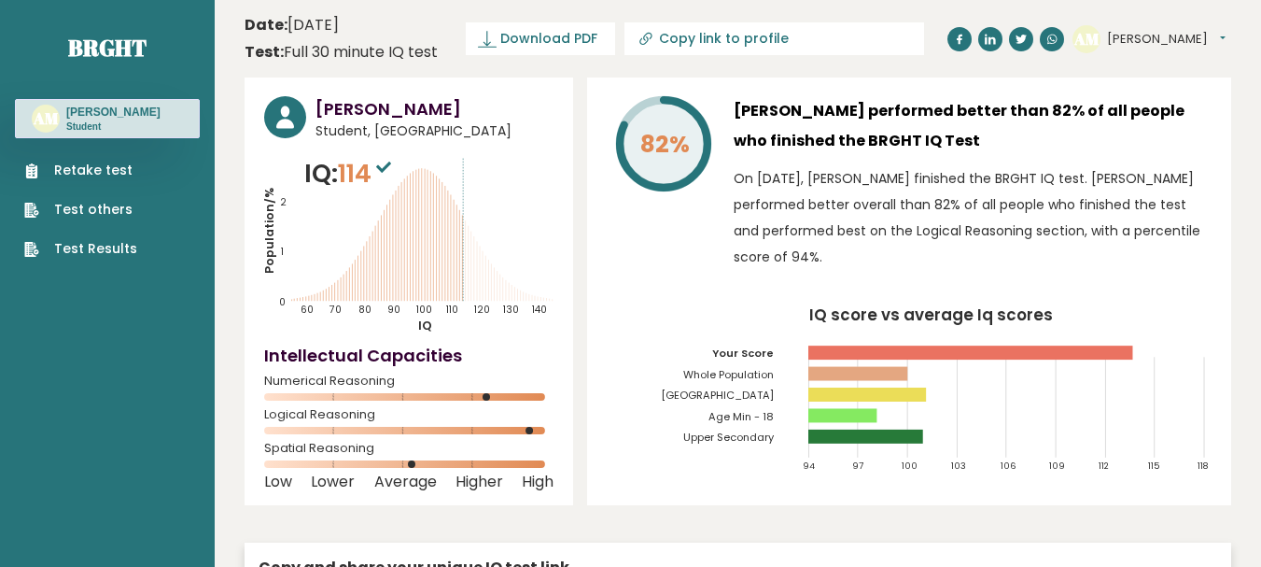
click at [106, 169] on link "Retake test" at bounding box center [80, 171] width 113 height 20
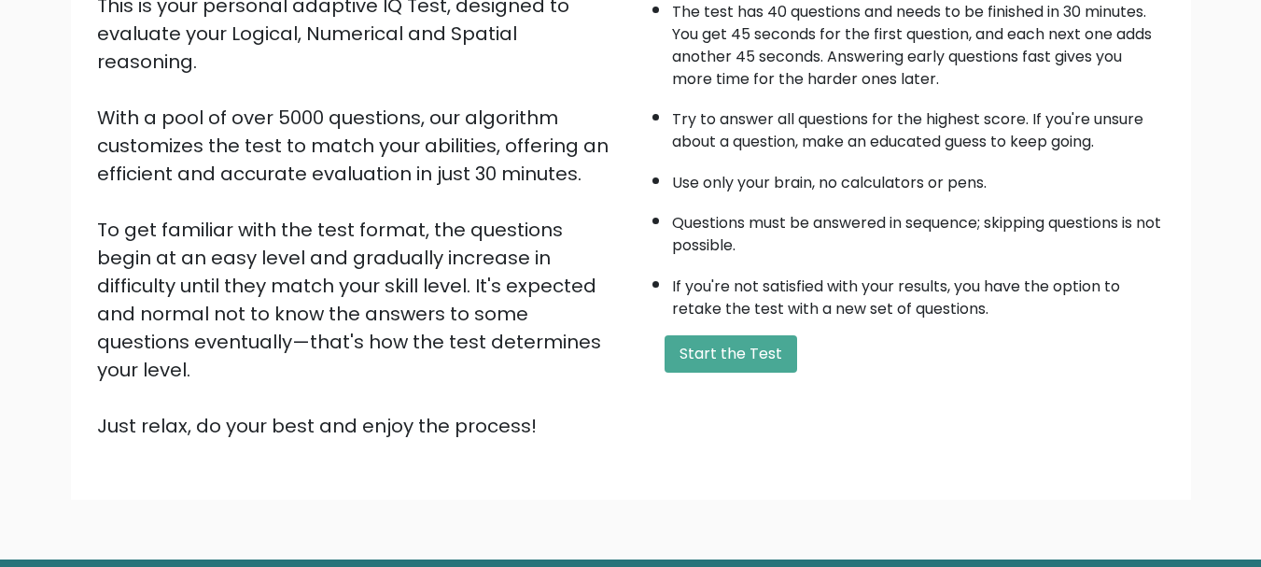
scroll to position [280, 0]
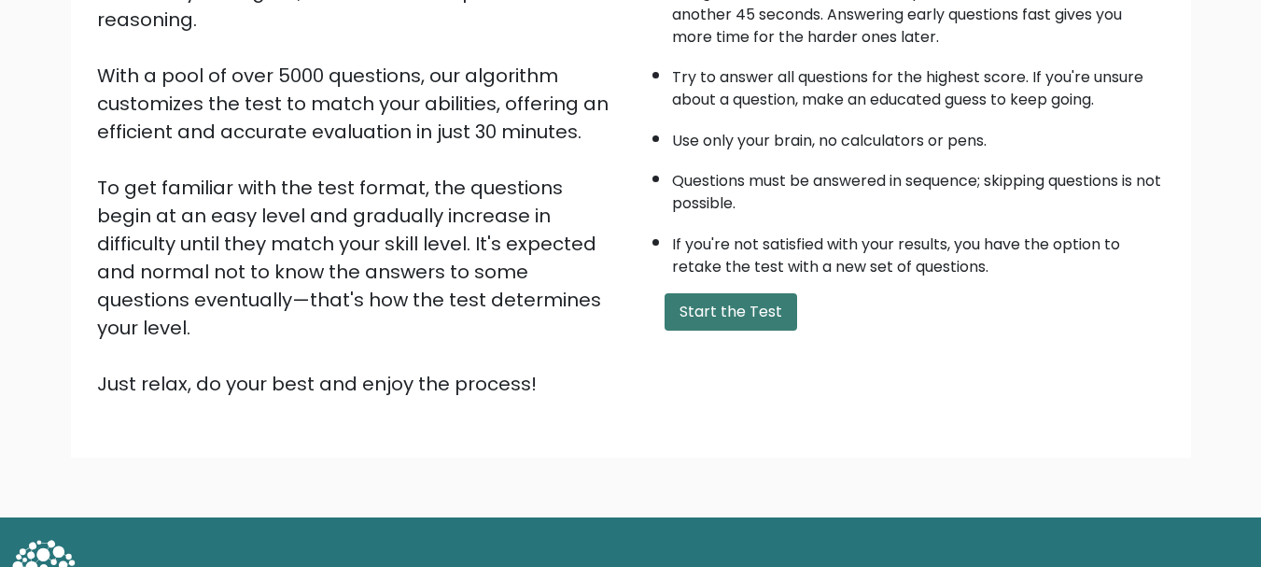
click at [739, 311] on button "Start the Test" at bounding box center [731, 311] width 133 height 37
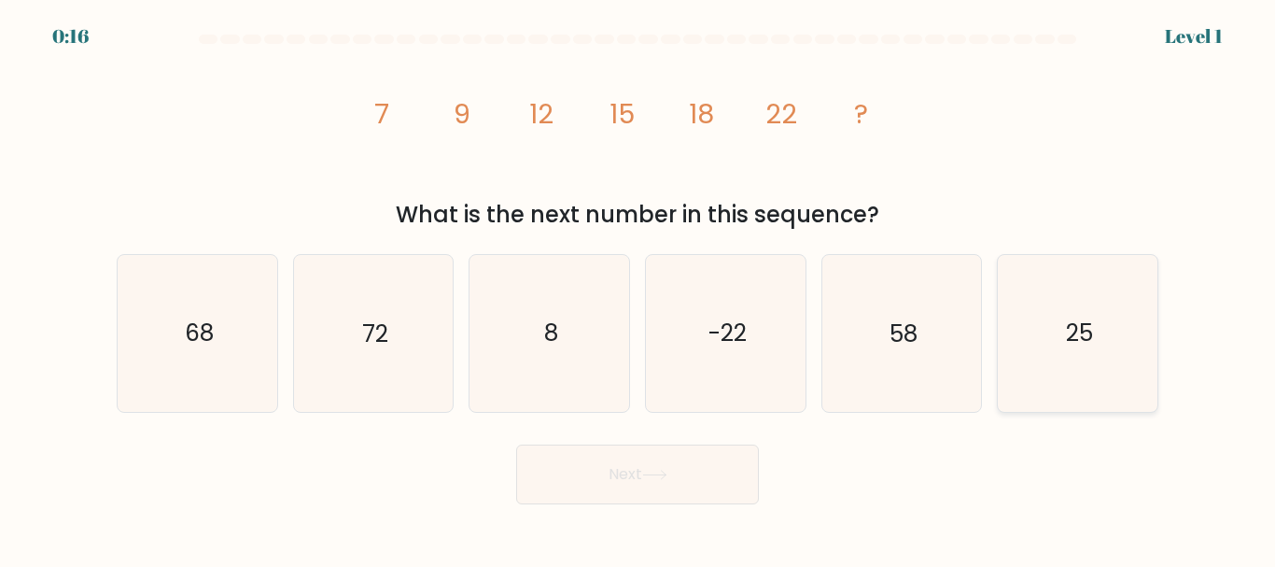
click at [1073, 327] on text "25" at bounding box center [1079, 333] width 27 height 33
click at [638, 288] on input "f. 25" at bounding box center [638, 286] width 1 height 5
radio input "true"
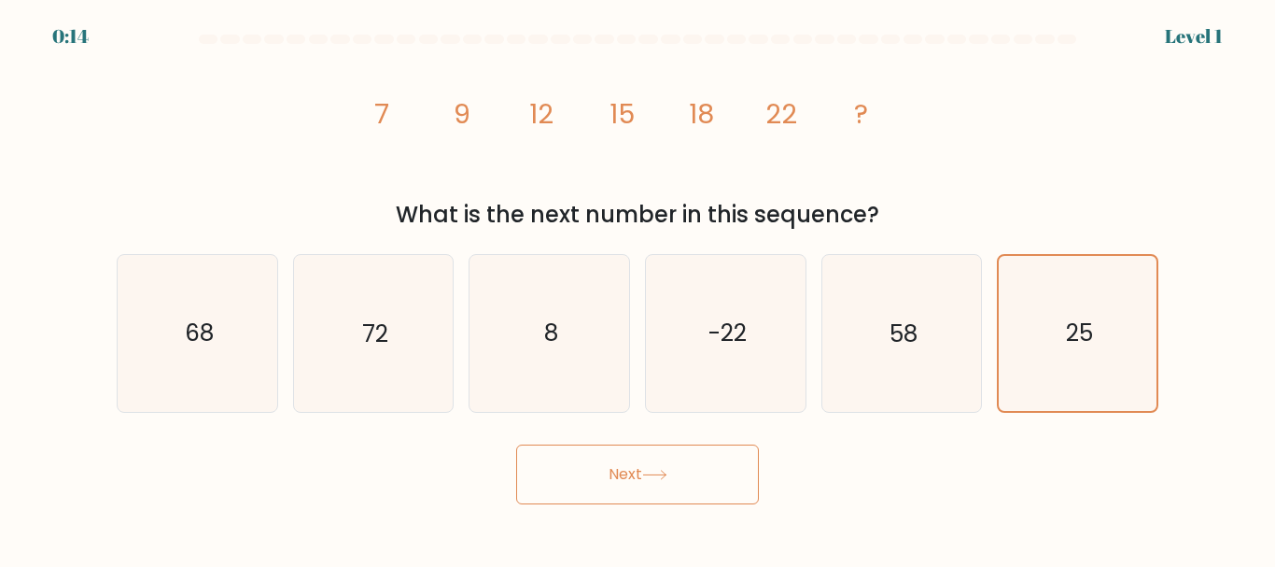
click at [613, 472] on button "Next" at bounding box center [637, 474] width 243 height 60
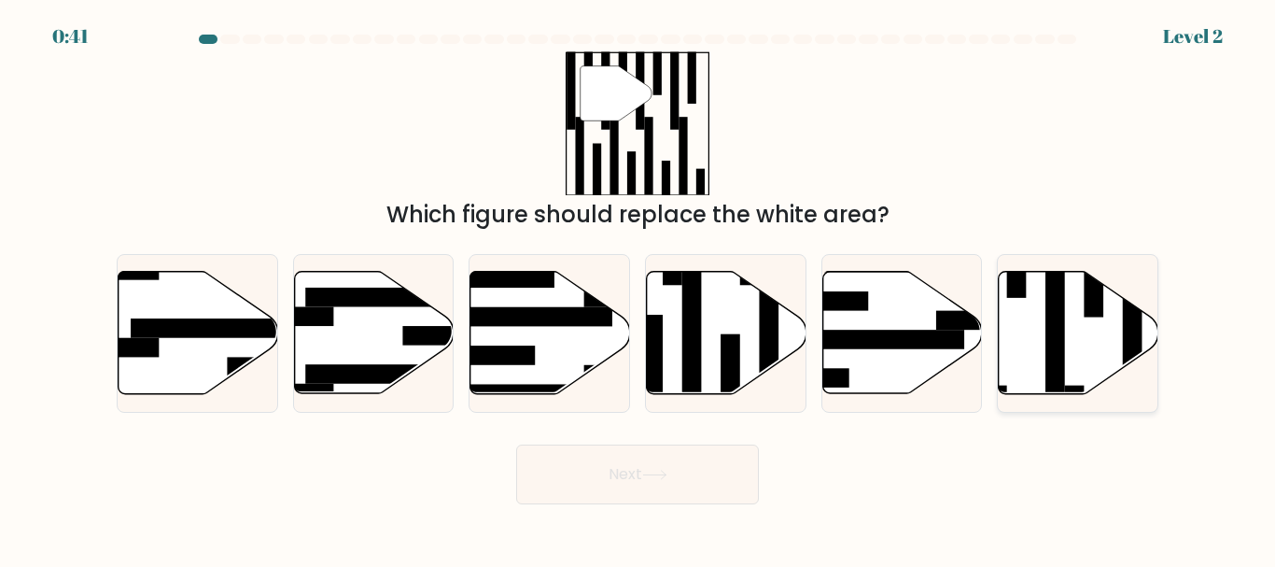
click at [1067, 350] on icon at bounding box center [1079, 333] width 160 height 122
click at [638, 288] on input "f." at bounding box center [638, 286] width 1 height 5
radio input "true"
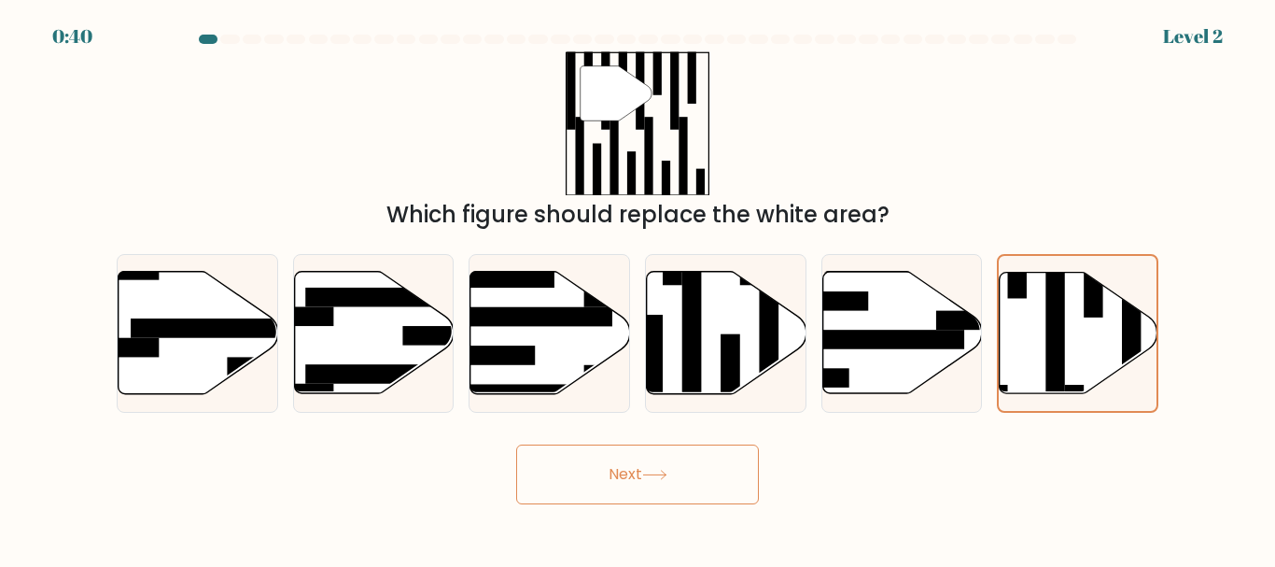
click at [677, 471] on button "Next" at bounding box center [637, 474] width 243 height 60
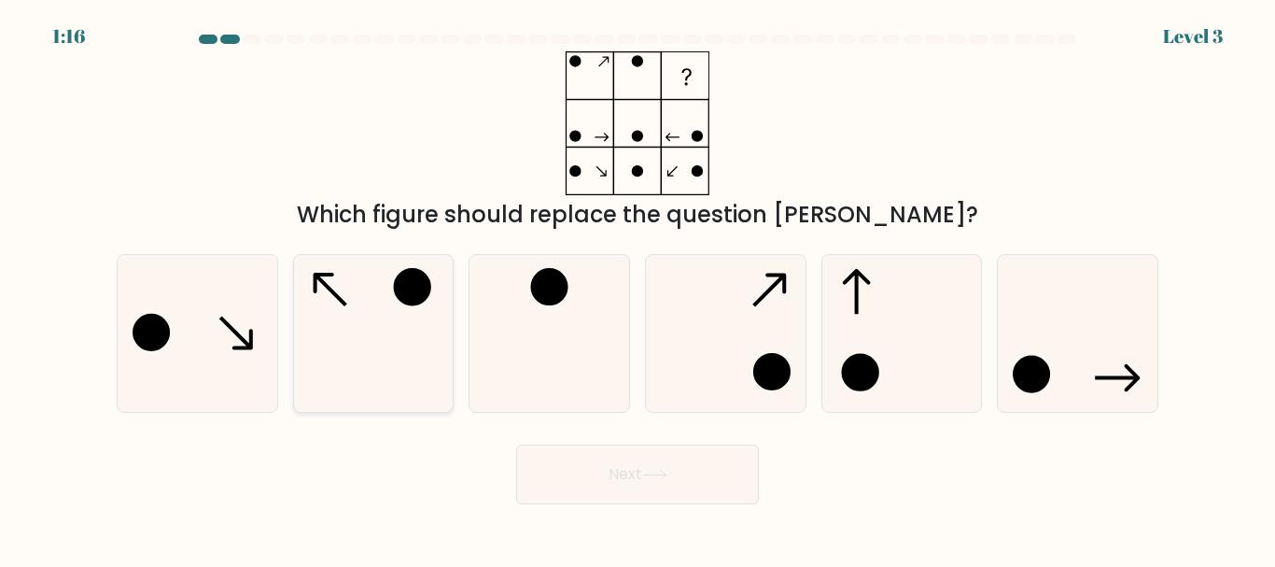
click at [405, 305] on icon at bounding box center [373, 333] width 156 height 156
click at [638, 288] on input "b." at bounding box center [638, 286] width 1 height 5
radio input "true"
click at [648, 485] on button "Next" at bounding box center [637, 474] width 243 height 60
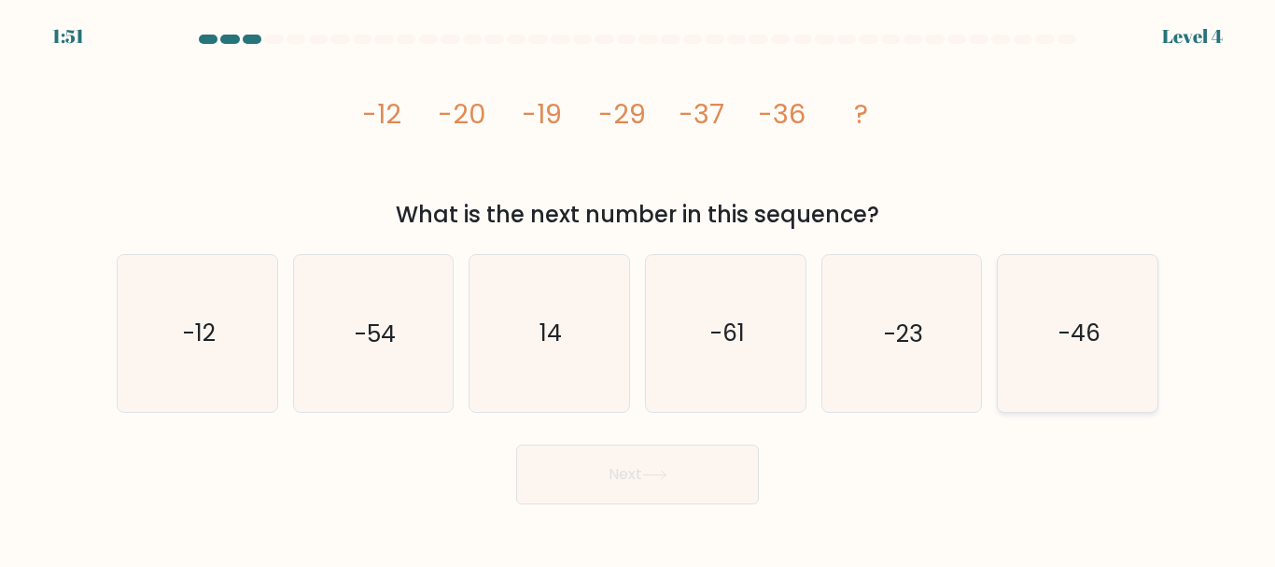
click at [1041, 316] on icon "-46" at bounding box center [1078, 333] width 156 height 156
click at [638, 288] on input "f. -46" at bounding box center [638, 286] width 1 height 5
radio input "true"
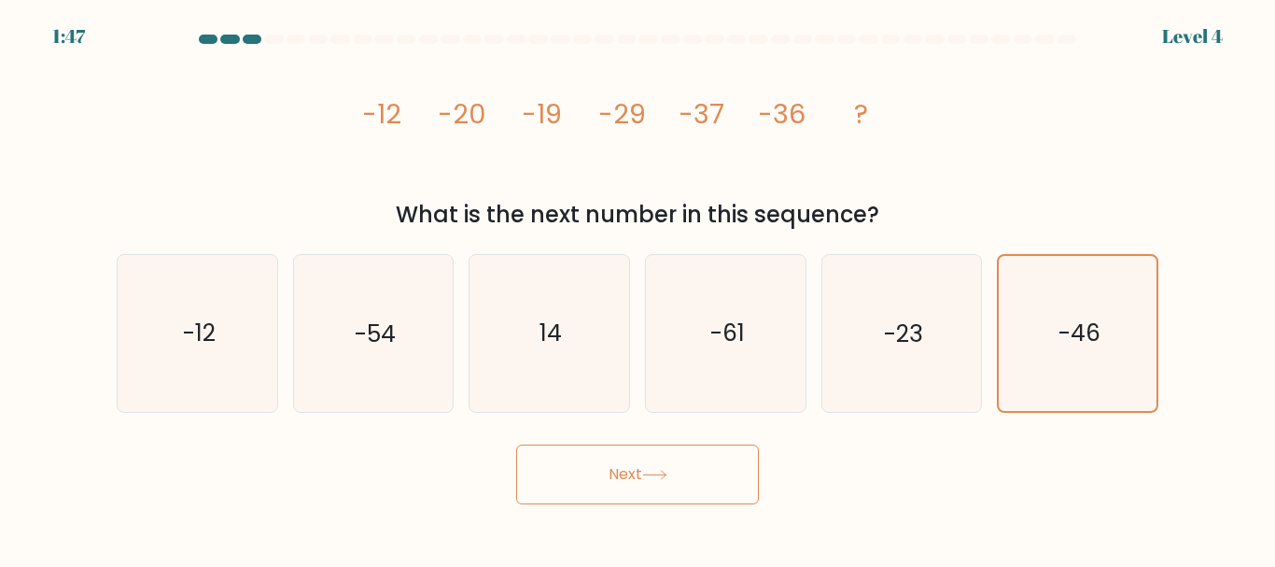
click at [643, 465] on button "Next" at bounding box center [637, 474] width 243 height 60
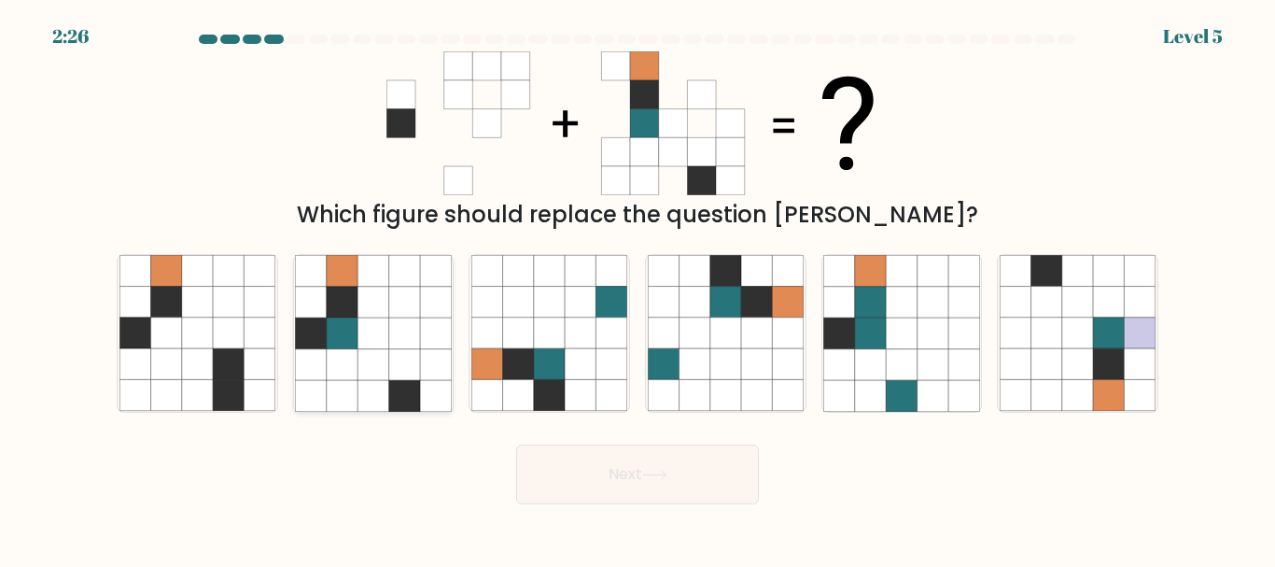
click at [329, 352] on icon at bounding box center [342, 364] width 31 height 31
click at [638, 288] on input "b." at bounding box center [638, 286] width 1 height 5
radio input "true"
click at [595, 469] on button "Next" at bounding box center [637, 474] width 243 height 60
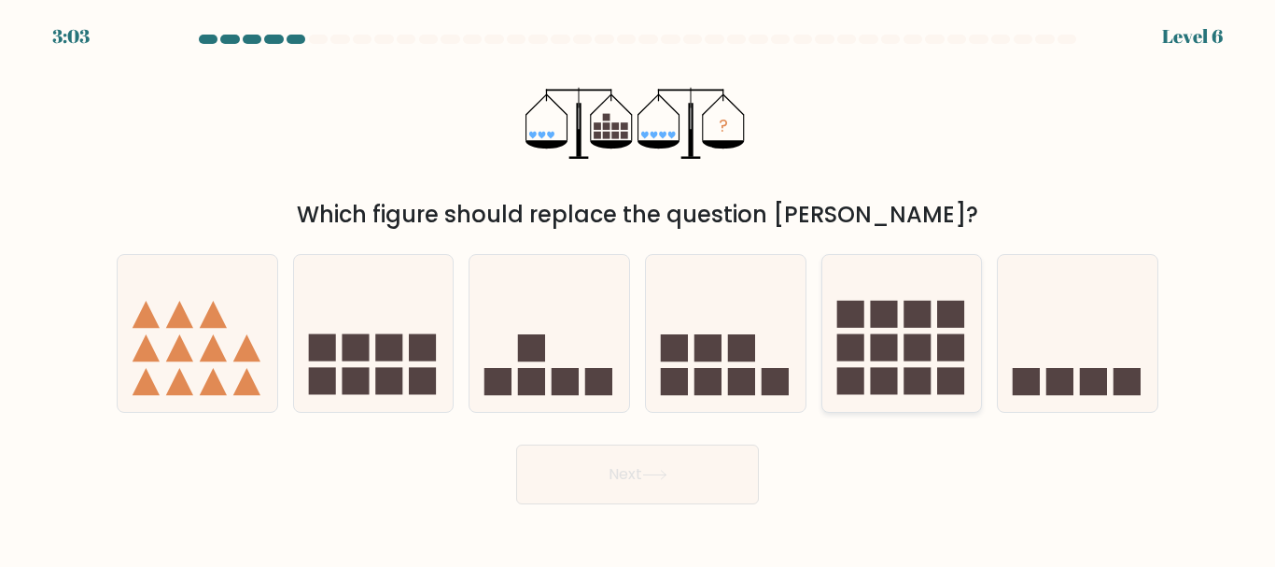
click at [872, 350] on rect at bounding box center [883, 347] width 27 height 27
click at [638, 288] on input "e." at bounding box center [638, 286] width 1 height 5
radio input "true"
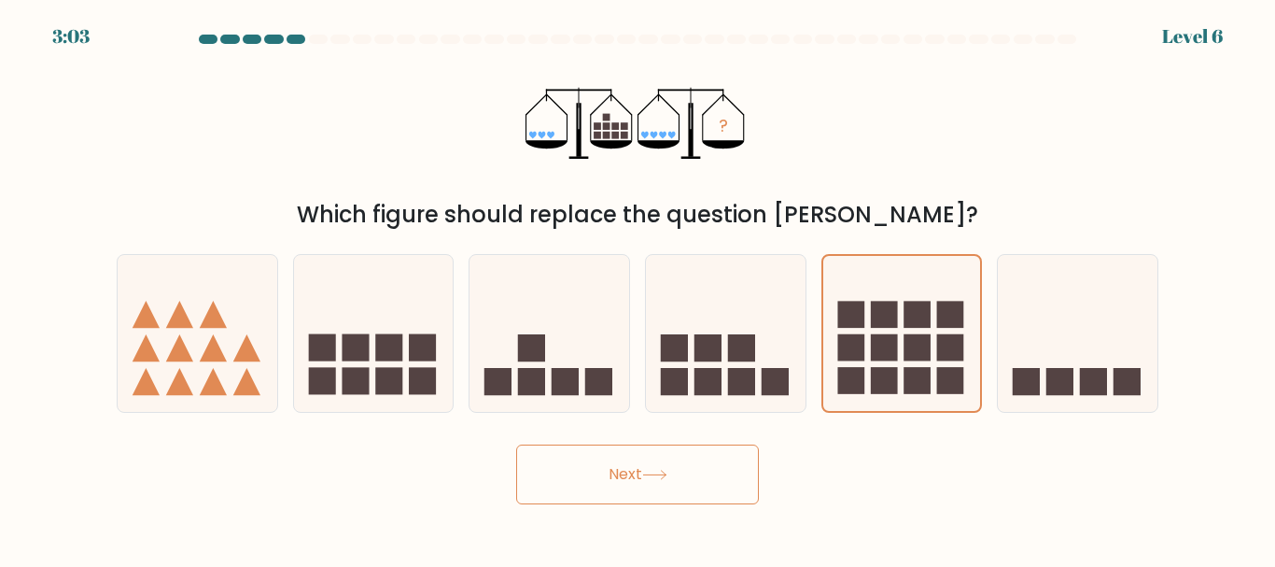
click at [694, 468] on button "Next" at bounding box center [637, 474] width 243 height 60
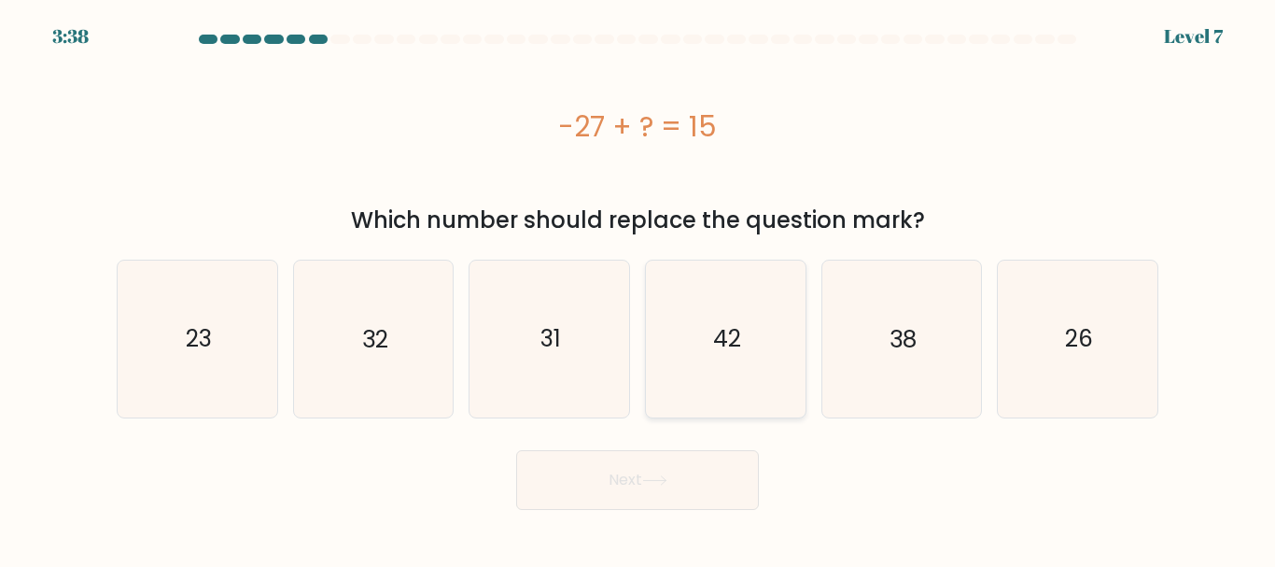
click at [717, 366] on icon "42" at bounding box center [726, 338] width 156 height 156
click at [638, 288] on input "d. 42" at bounding box center [638, 286] width 1 height 5
radio input "true"
click at [658, 486] on button "Next" at bounding box center [637, 480] width 243 height 60
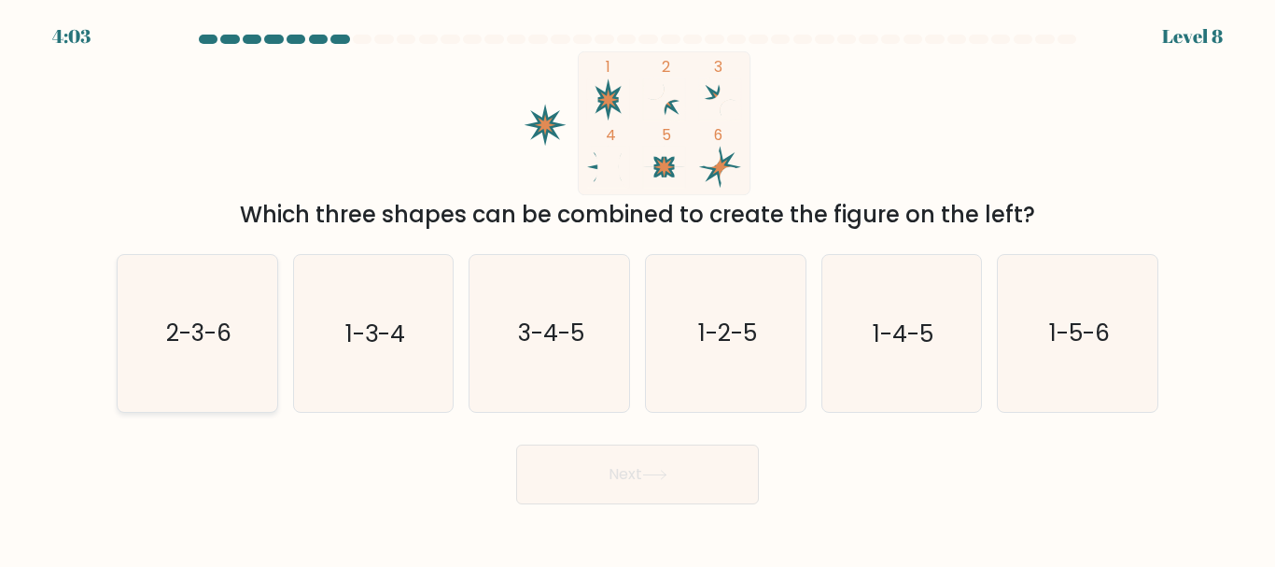
click at [211, 345] on text "2-3-6" at bounding box center [198, 333] width 65 height 33
click at [638, 288] on input "a. 2-3-6" at bounding box center [638, 286] width 1 height 5
radio input "true"
click at [607, 476] on button "Next" at bounding box center [637, 474] width 243 height 60
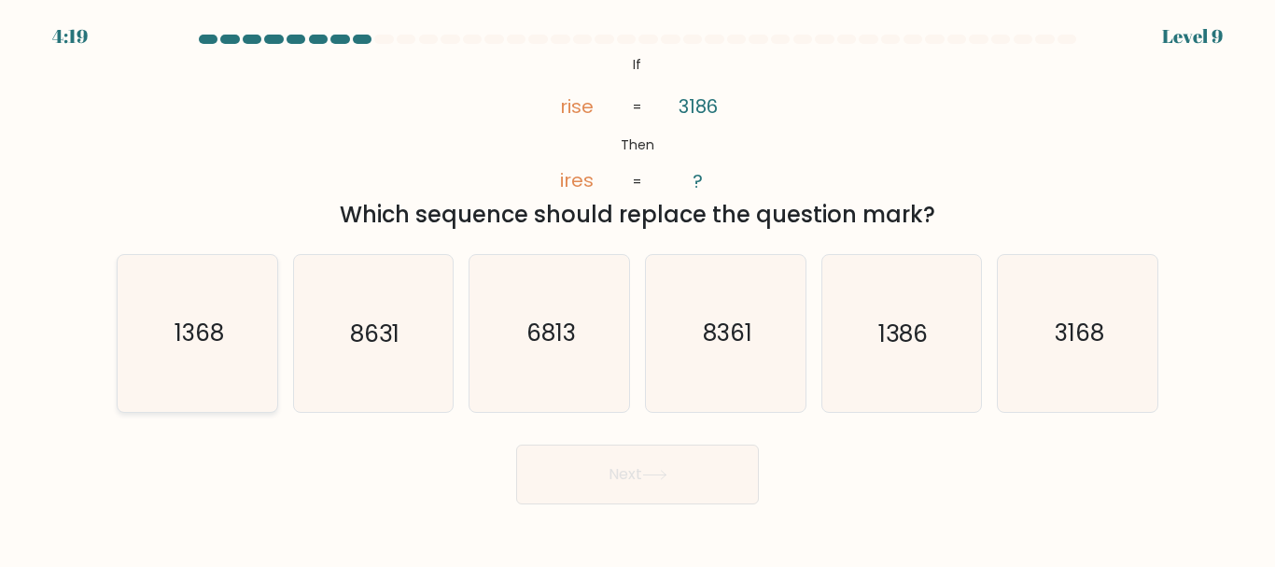
click at [176, 344] on text "1368" at bounding box center [198, 333] width 49 height 33
click at [638, 288] on input "a. 1368" at bounding box center [638, 286] width 1 height 5
radio input "true"
click at [590, 473] on button "Next" at bounding box center [637, 474] width 243 height 60
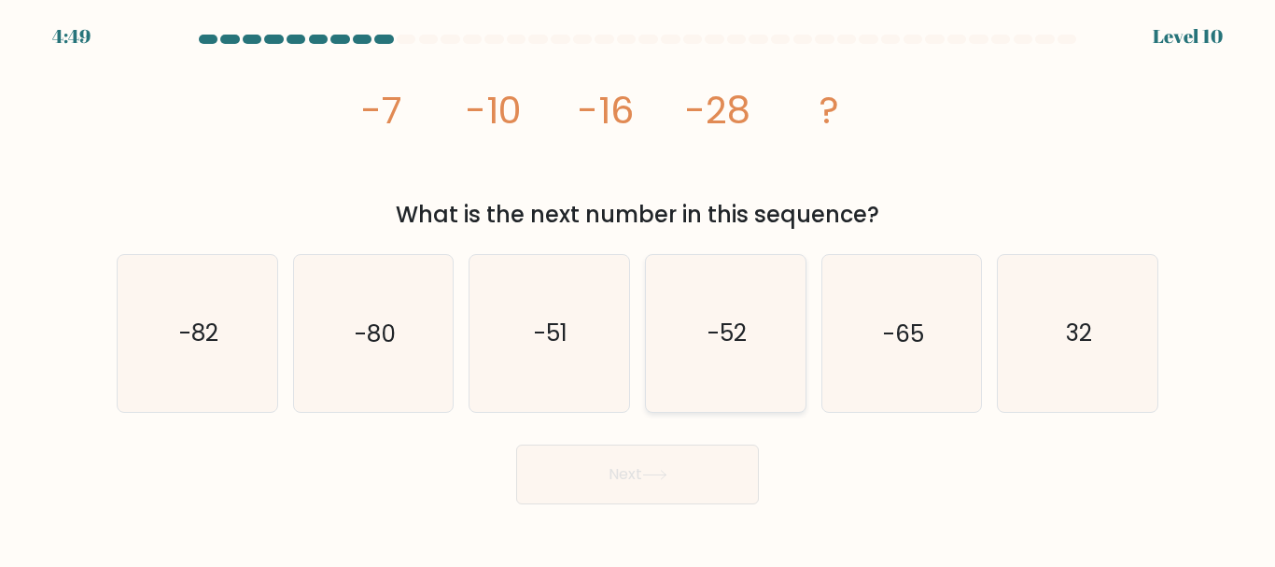
click at [708, 328] on text "-52" at bounding box center [727, 333] width 39 height 33
click at [638, 288] on input "d. -52" at bounding box center [638, 286] width 1 height 5
radio input "true"
click at [638, 469] on button "Next" at bounding box center [637, 474] width 243 height 60
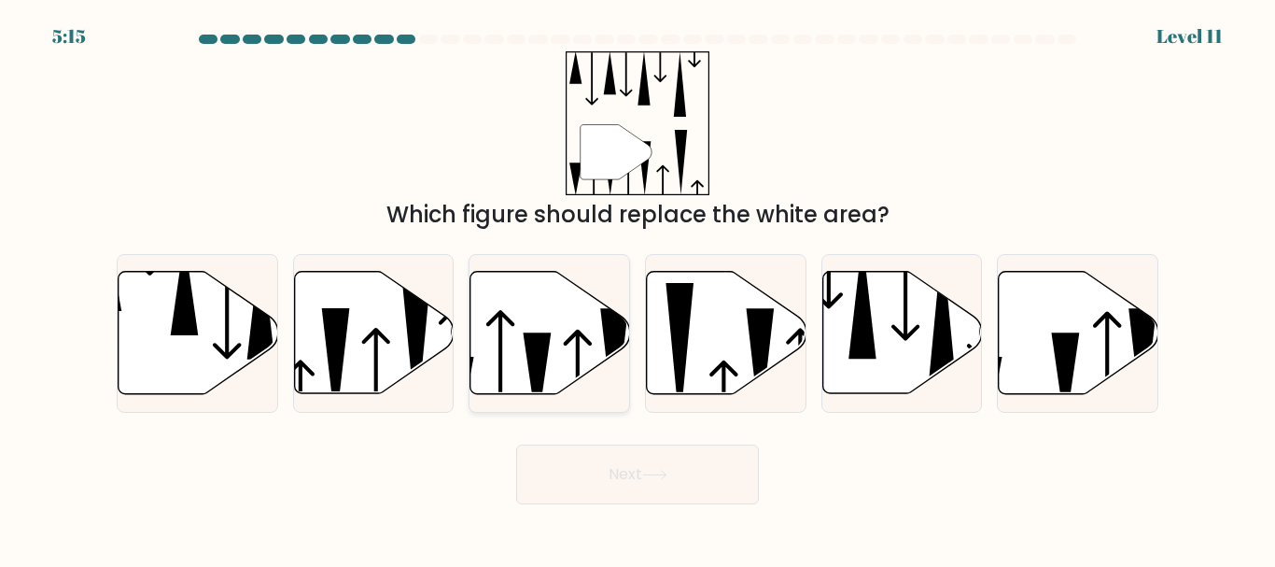
click at [549, 327] on icon at bounding box center [550, 333] width 160 height 122
click at [638, 288] on input "c." at bounding box center [638, 286] width 1 height 5
radio input "true"
click at [602, 483] on button "Next" at bounding box center [637, 474] width 243 height 60
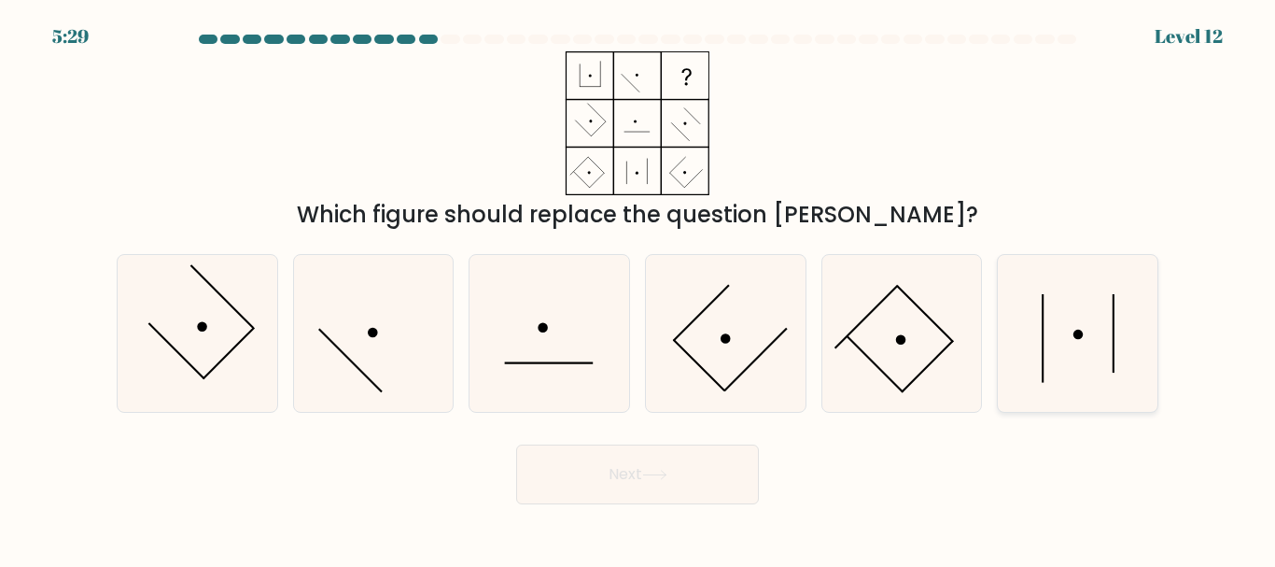
click at [1120, 354] on icon at bounding box center [1078, 333] width 156 height 156
click at [638, 288] on input "f." at bounding box center [638, 286] width 1 height 5
radio input "true"
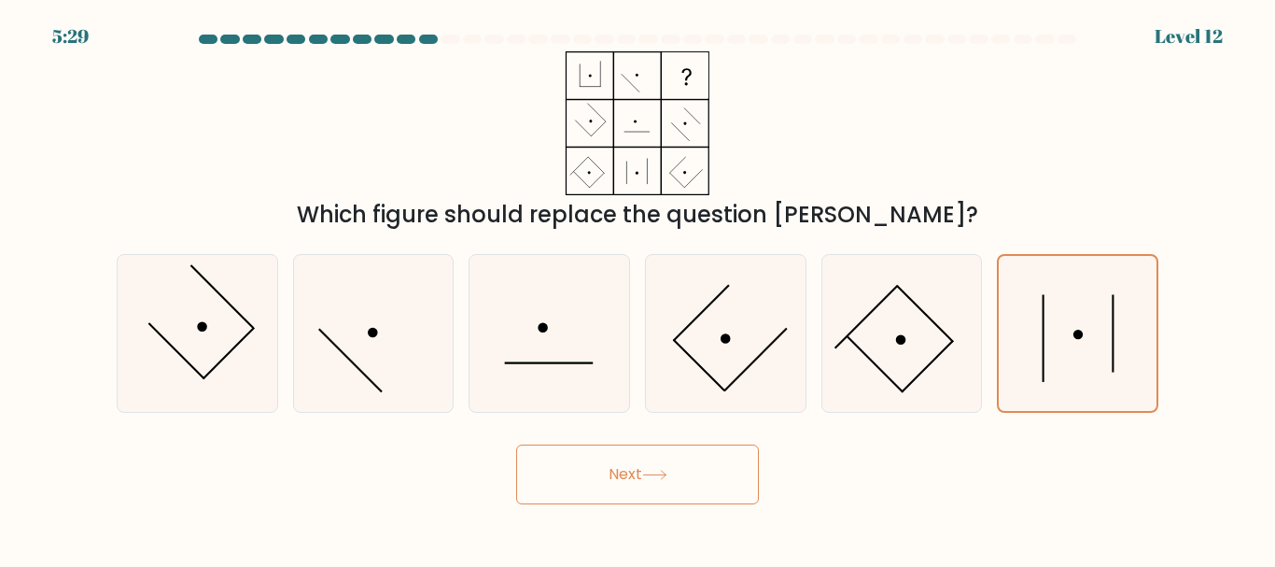
click at [673, 469] on button "Next" at bounding box center [637, 474] width 243 height 60
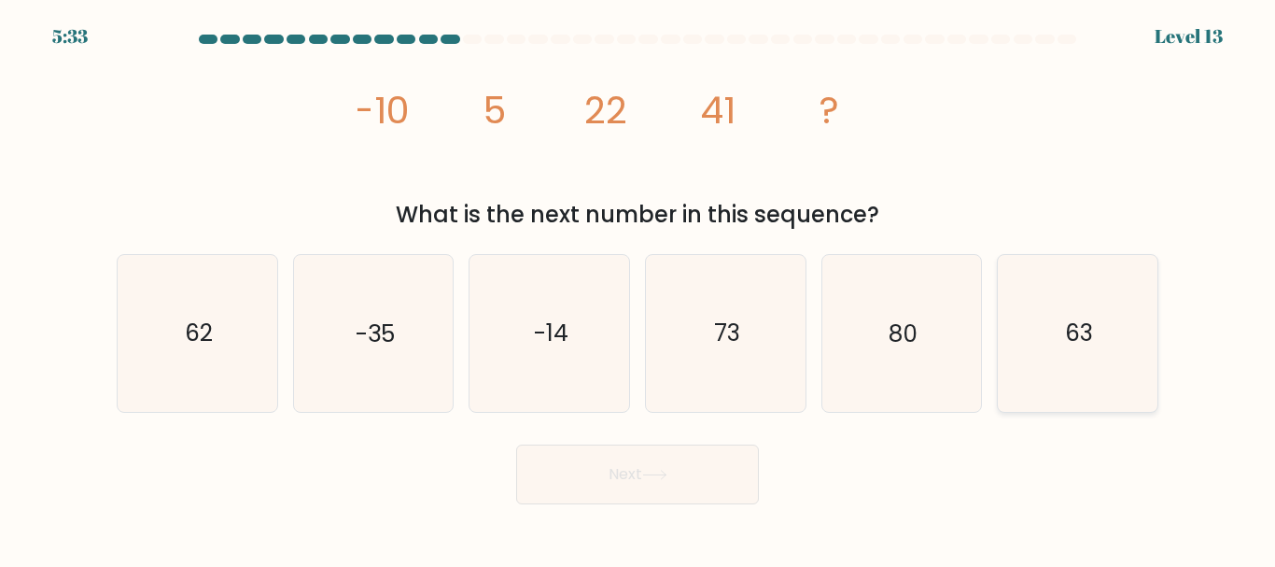
click at [1082, 329] on text "63" at bounding box center [1079, 333] width 28 height 33
click at [638, 288] on input "f. 63" at bounding box center [638, 286] width 1 height 5
radio input "true"
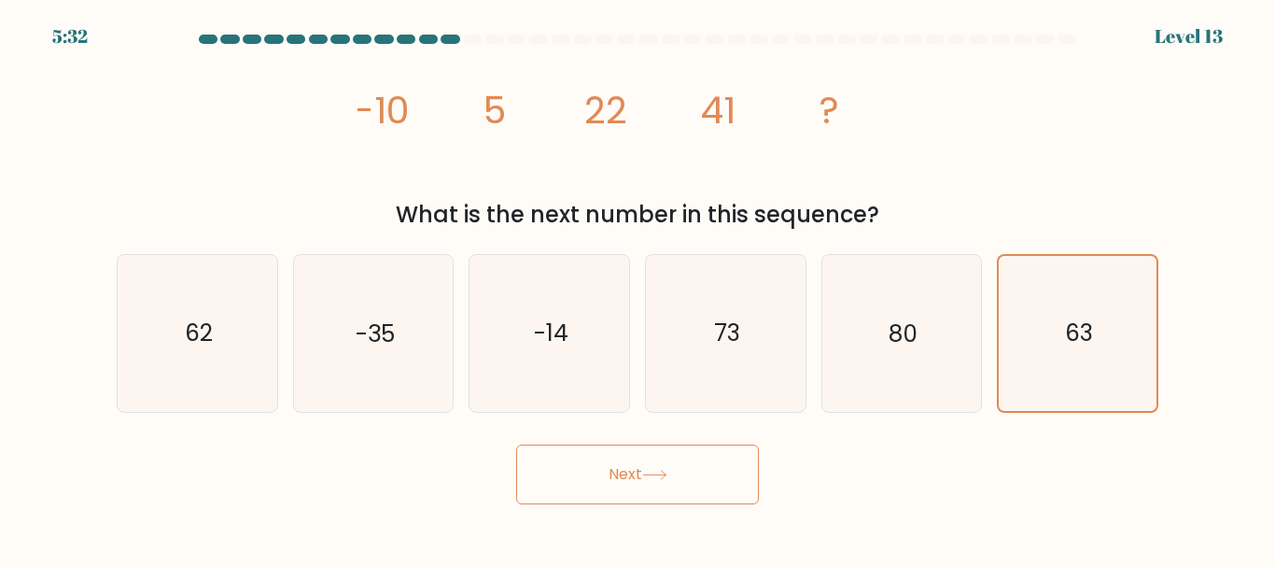
click at [637, 467] on button "Next" at bounding box center [637, 474] width 243 height 60
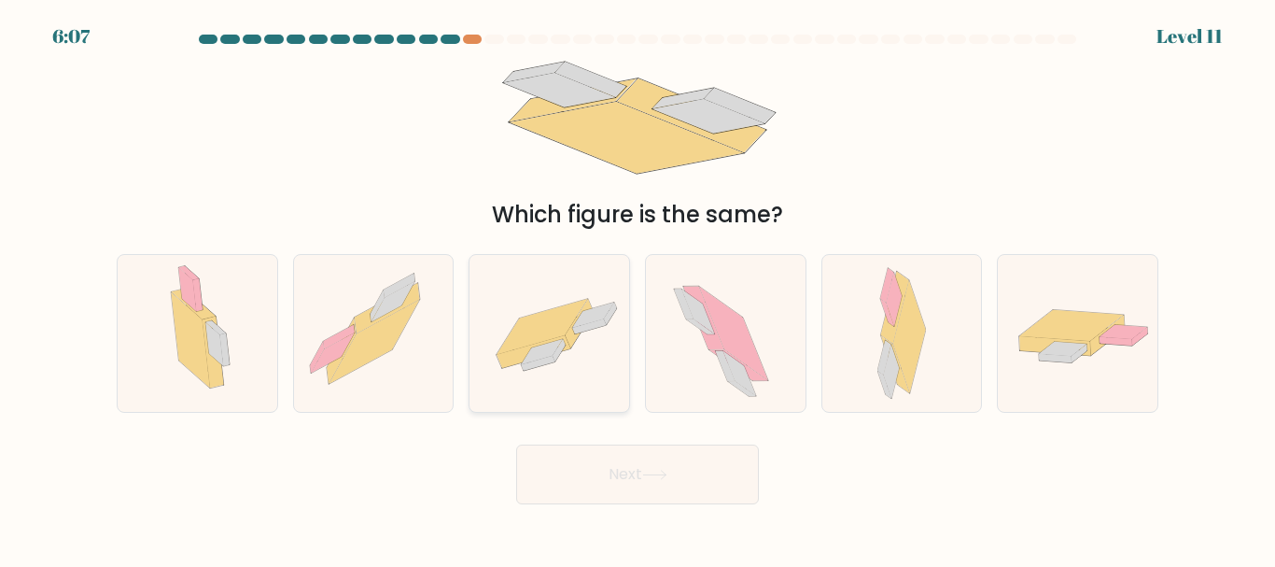
click at [553, 343] on icon at bounding box center [542, 351] width 41 height 25
click at [638, 288] on input "c." at bounding box center [638, 286] width 1 height 5
radio input "true"
click at [680, 460] on button "Next" at bounding box center [637, 474] width 243 height 60
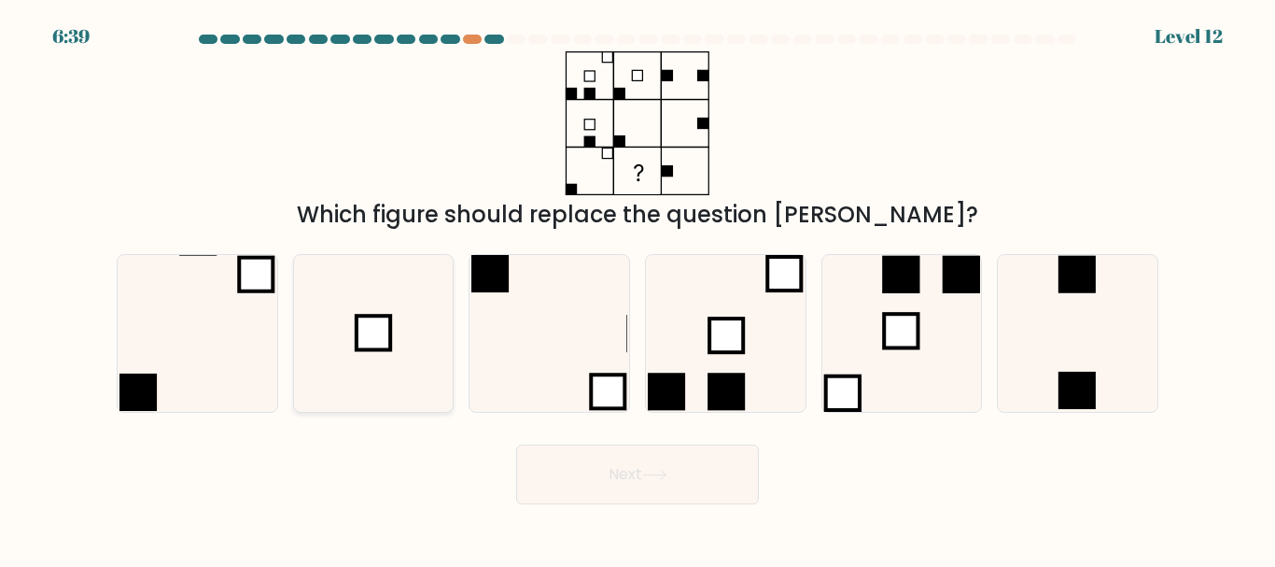
click at [390, 331] on rect at bounding box center [374, 332] width 34 height 34
click at [638, 288] on input "b." at bounding box center [638, 286] width 1 height 5
radio input "true"
click at [617, 479] on button "Next" at bounding box center [637, 474] width 243 height 60
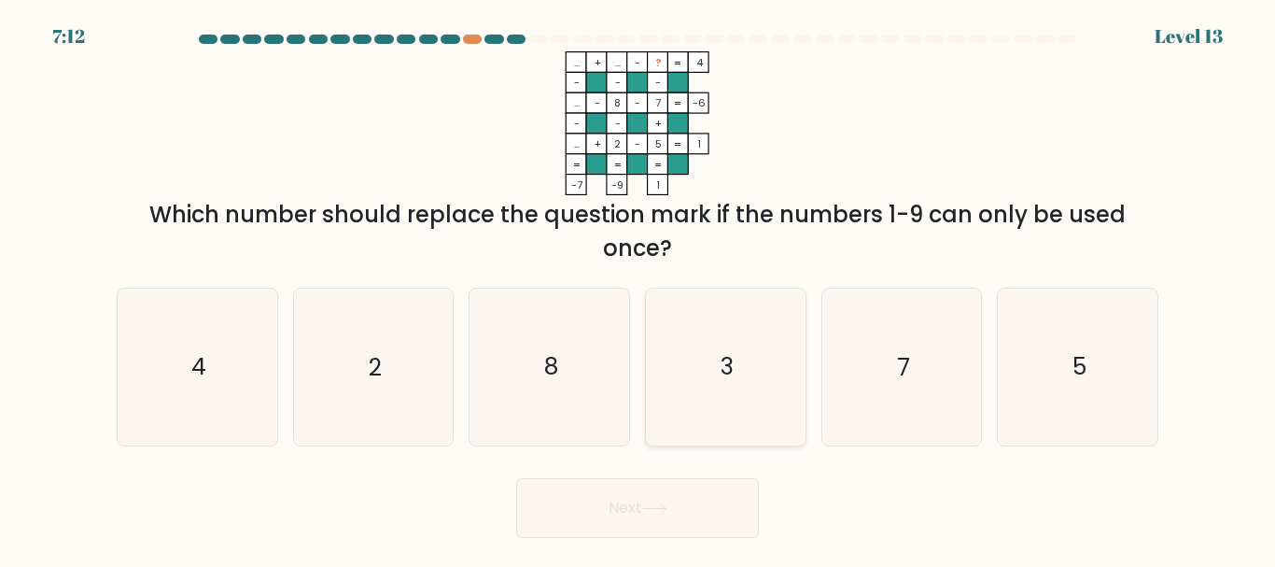
click at [720, 348] on icon "3" at bounding box center [726, 366] width 156 height 156
click at [638, 288] on input "d. 3" at bounding box center [638, 286] width 1 height 5
radio input "true"
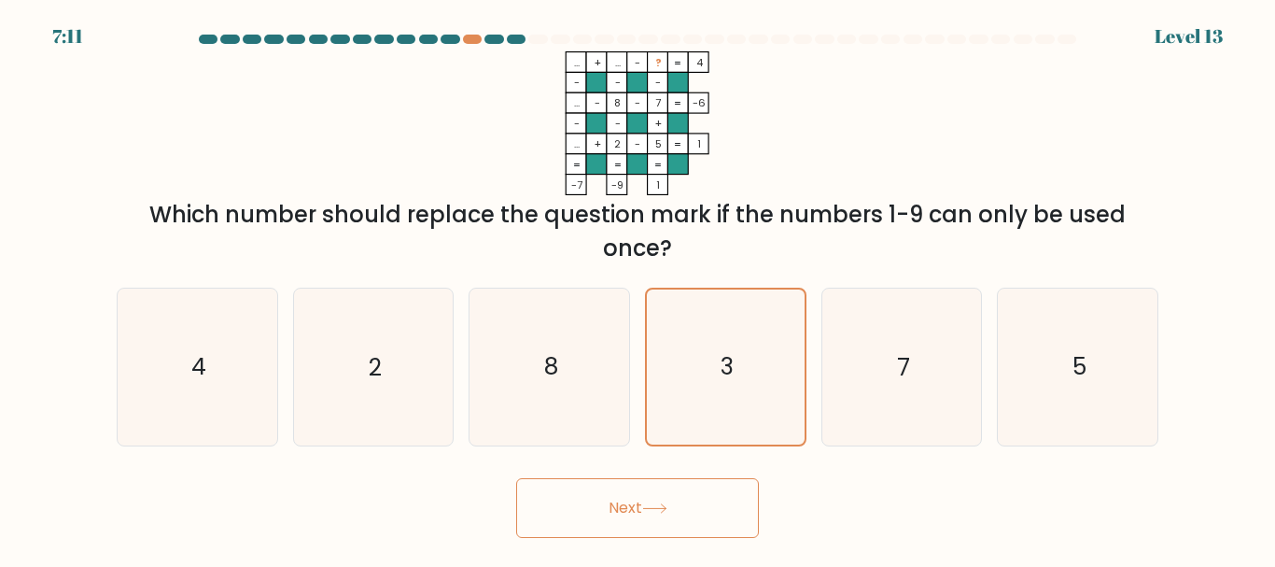
click at [628, 503] on button "Next" at bounding box center [637, 508] width 243 height 60
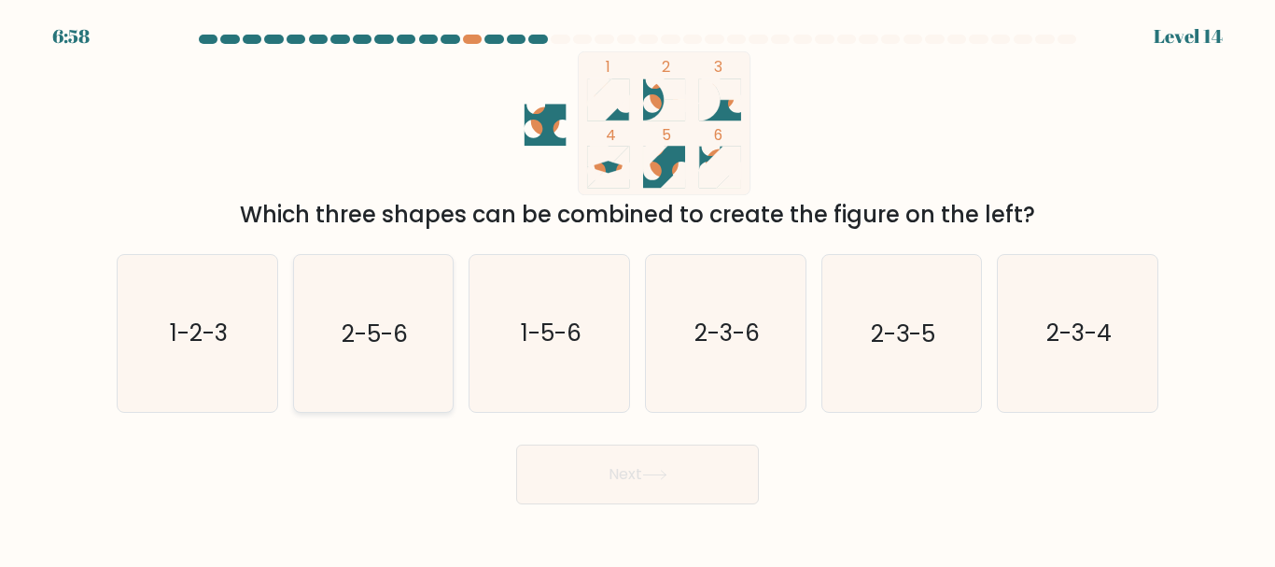
click at [361, 345] on text "2-5-6" at bounding box center [375, 333] width 66 height 33
click at [638, 288] on input "b. 2-5-6" at bounding box center [638, 286] width 1 height 5
radio input "true"
click at [554, 351] on icon "1-5-6" at bounding box center [549, 333] width 156 height 156
click at [638, 288] on input "c. 1-5-6" at bounding box center [638, 286] width 1 height 5
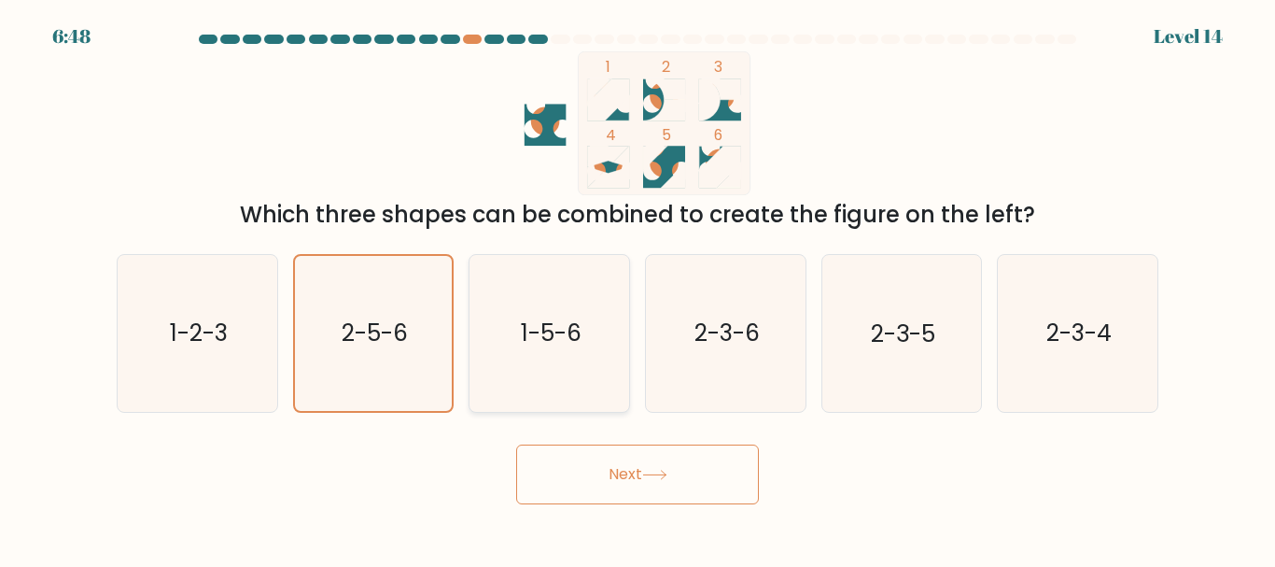
radio input "true"
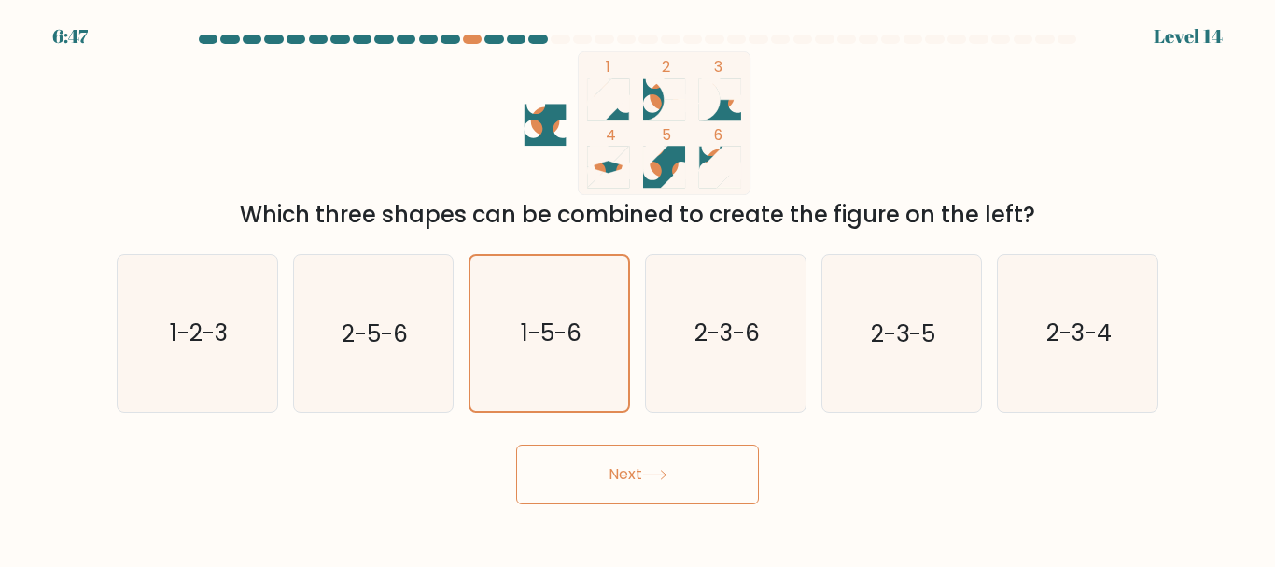
click at [583, 479] on button "Next" at bounding box center [637, 474] width 243 height 60
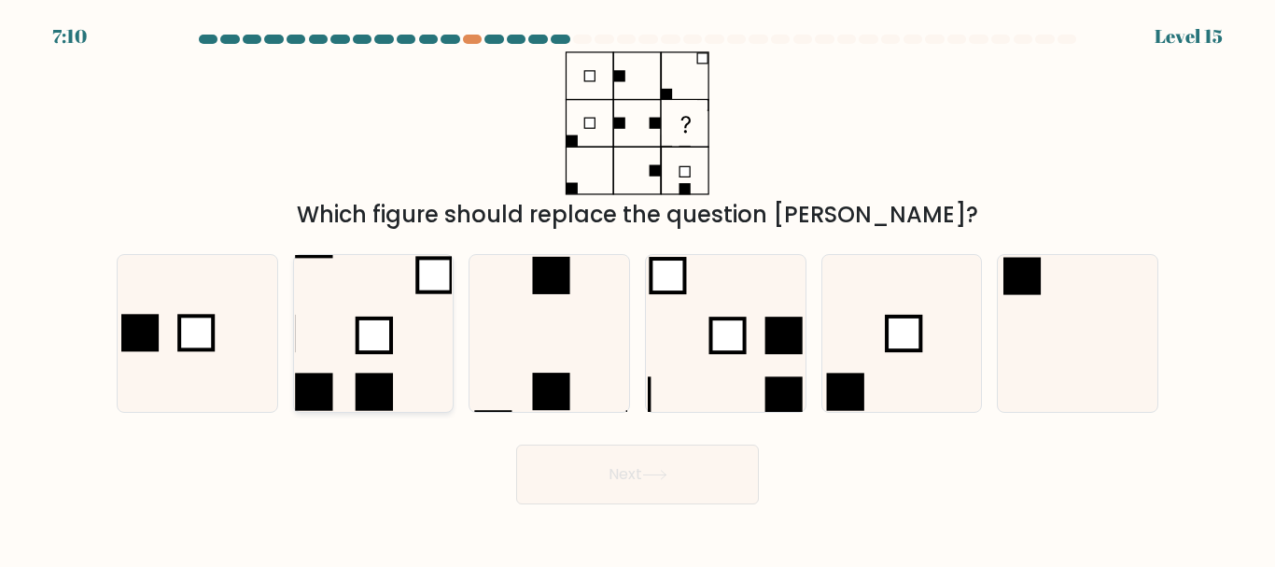
click at [404, 342] on icon at bounding box center [373, 333] width 156 height 156
click at [638, 288] on input "b." at bounding box center [638, 286] width 1 height 5
radio input "true"
click at [638, 460] on button "Next" at bounding box center [637, 474] width 243 height 60
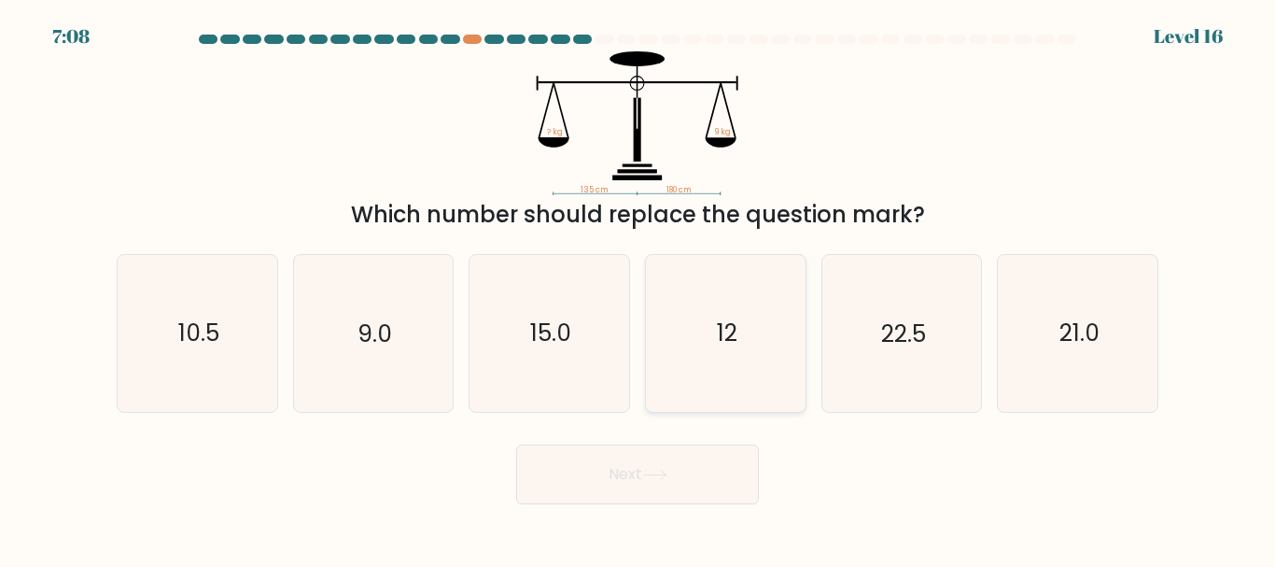
click at [733, 346] on text "12" at bounding box center [727, 333] width 21 height 33
click at [638, 288] on input "d. 12" at bounding box center [638, 286] width 1 height 5
radio input "true"
drag, startPoint x: 686, startPoint y: 496, endPoint x: 673, endPoint y: 486, distance: 16.1
click at [679, 491] on button "Next" at bounding box center [637, 474] width 243 height 60
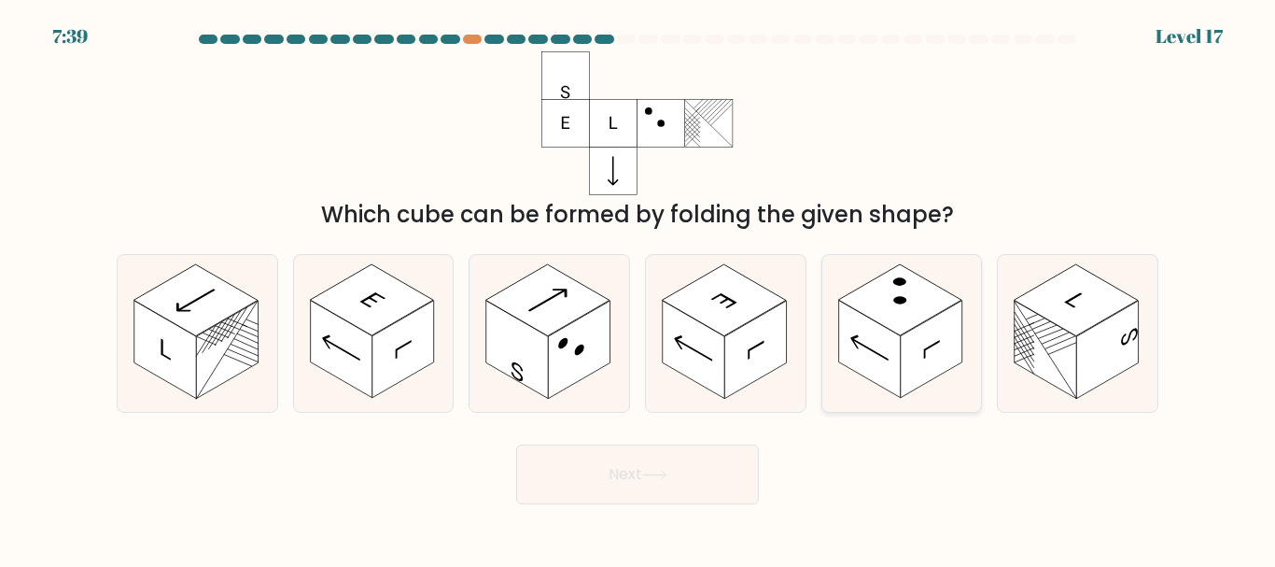
click at [861, 347] on rect at bounding box center [869, 350] width 62 height 98
click at [638, 288] on input "e." at bounding box center [638, 286] width 1 height 5
radio input "true"
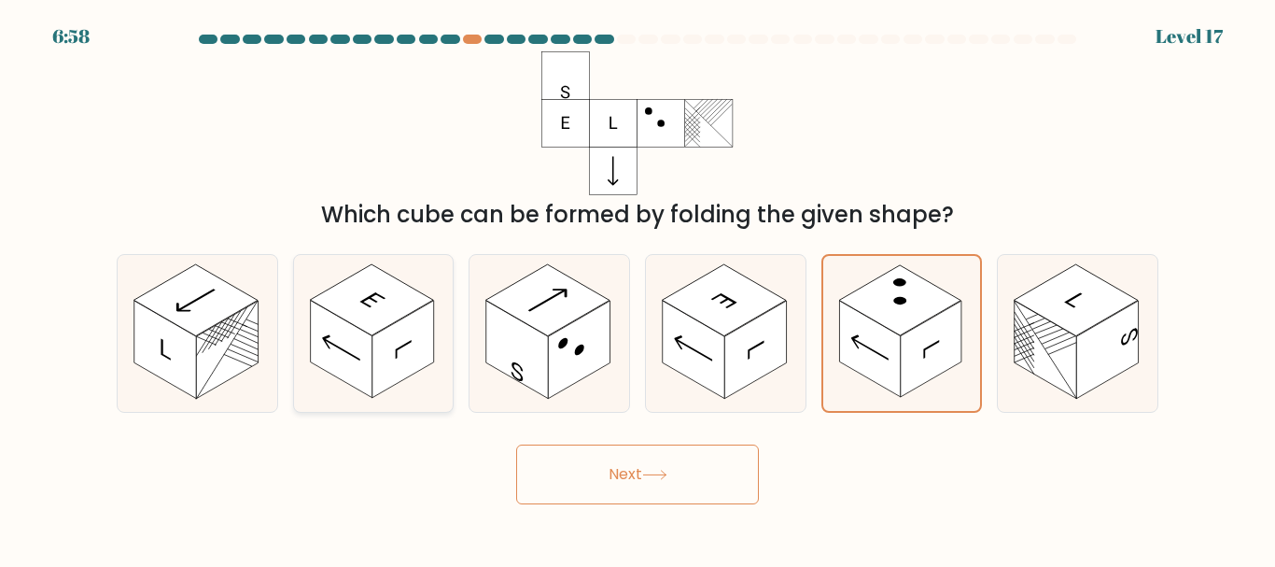
click at [356, 352] on rect at bounding box center [341, 350] width 62 height 98
click at [638, 288] on input "b." at bounding box center [638, 286] width 1 height 5
radio input "true"
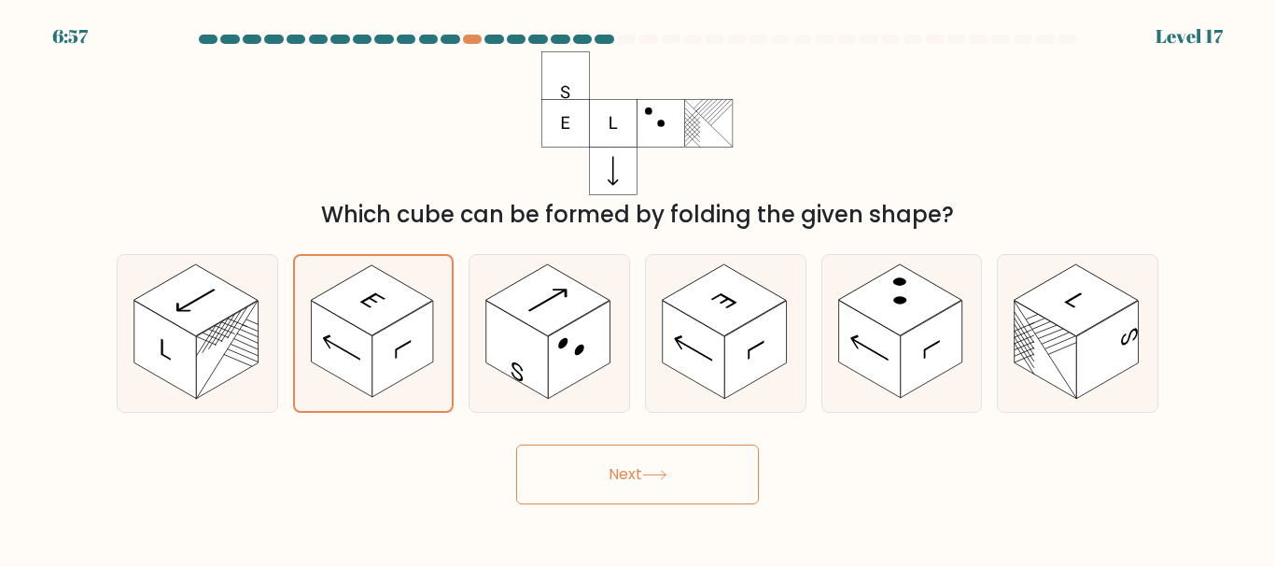
click at [619, 462] on button "Next" at bounding box center [637, 474] width 243 height 60
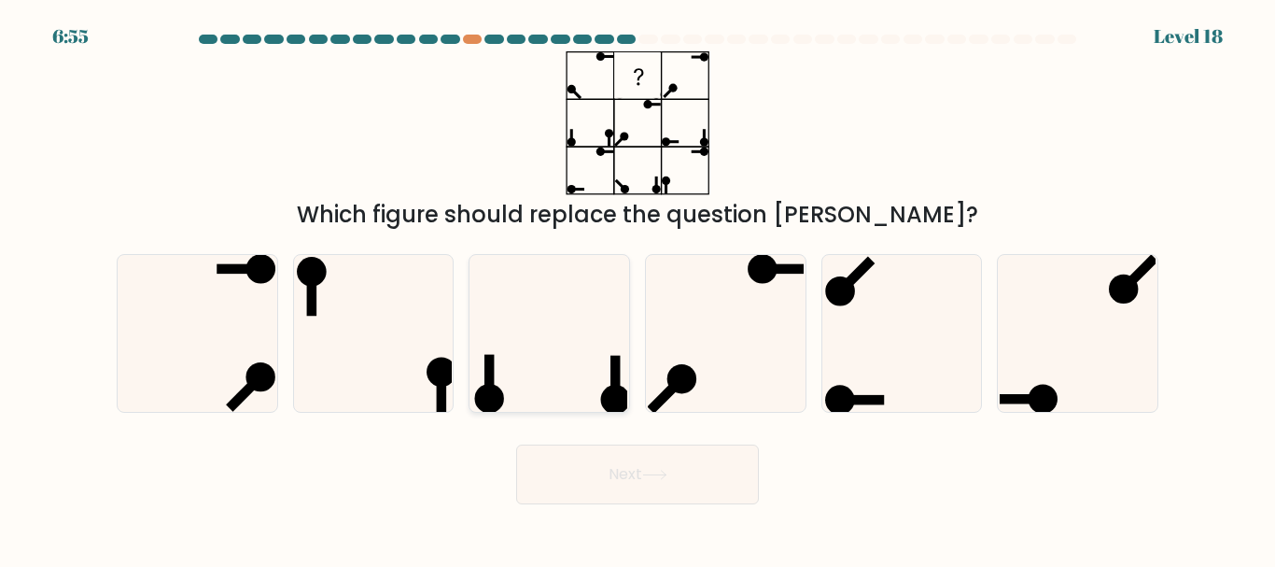
click at [564, 369] on icon at bounding box center [549, 333] width 156 height 156
click at [638, 288] on input "c." at bounding box center [638, 286] width 1 height 5
radio input "true"
click at [627, 478] on button "Next" at bounding box center [637, 474] width 243 height 60
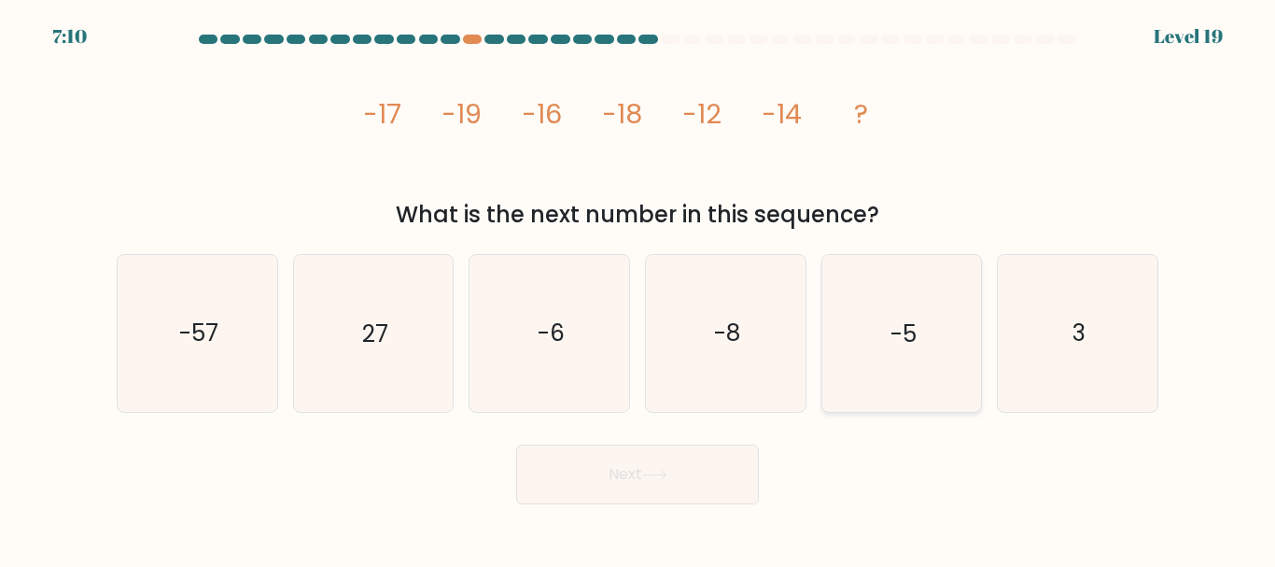
click at [910, 306] on icon "-5" at bounding box center [901, 333] width 156 height 156
click at [638, 288] on input "e. -5" at bounding box center [638, 286] width 1 height 5
radio input "true"
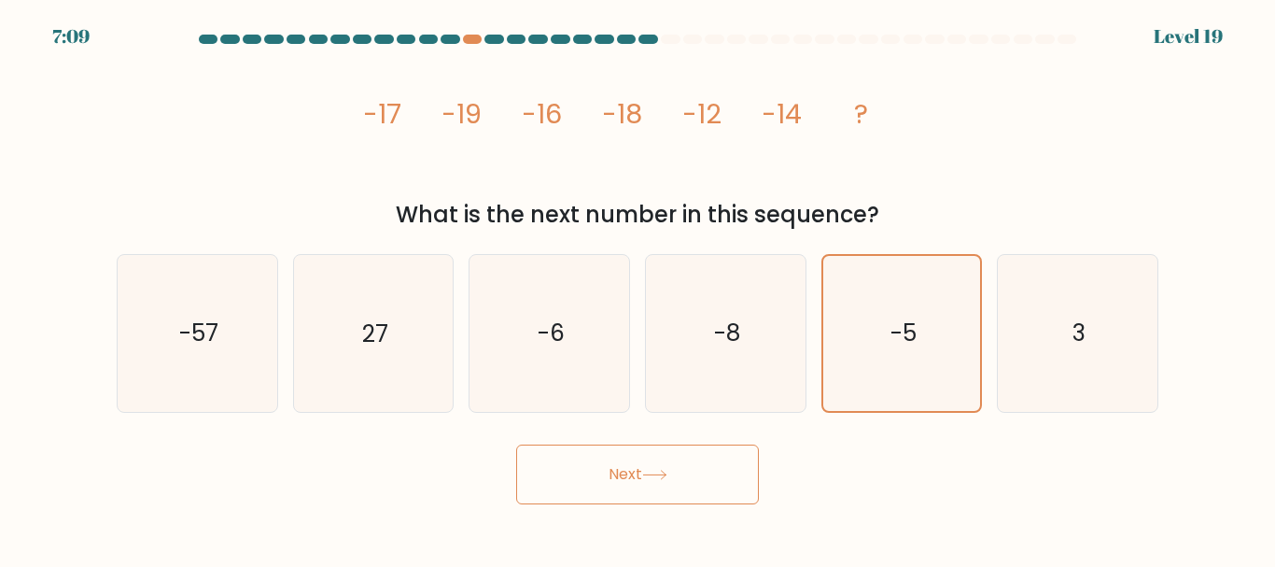
click at [672, 497] on button "Next" at bounding box center [637, 474] width 243 height 60
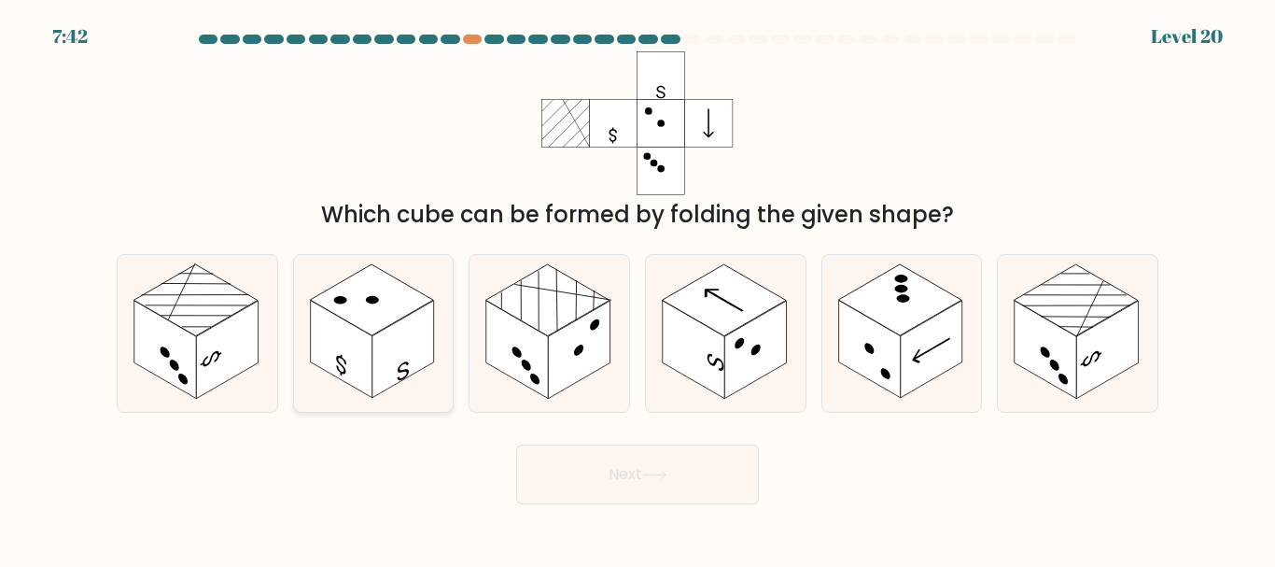
click at [357, 334] on rect at bounding box center [341, 350] width 62 height 98
click at [638, 288] on input "b." at bounding box center [638, 286] width 1 height 5
radio input "true"
click at [596, 469] on button "Next" at bounding box center [637, 474] width 243 height 60
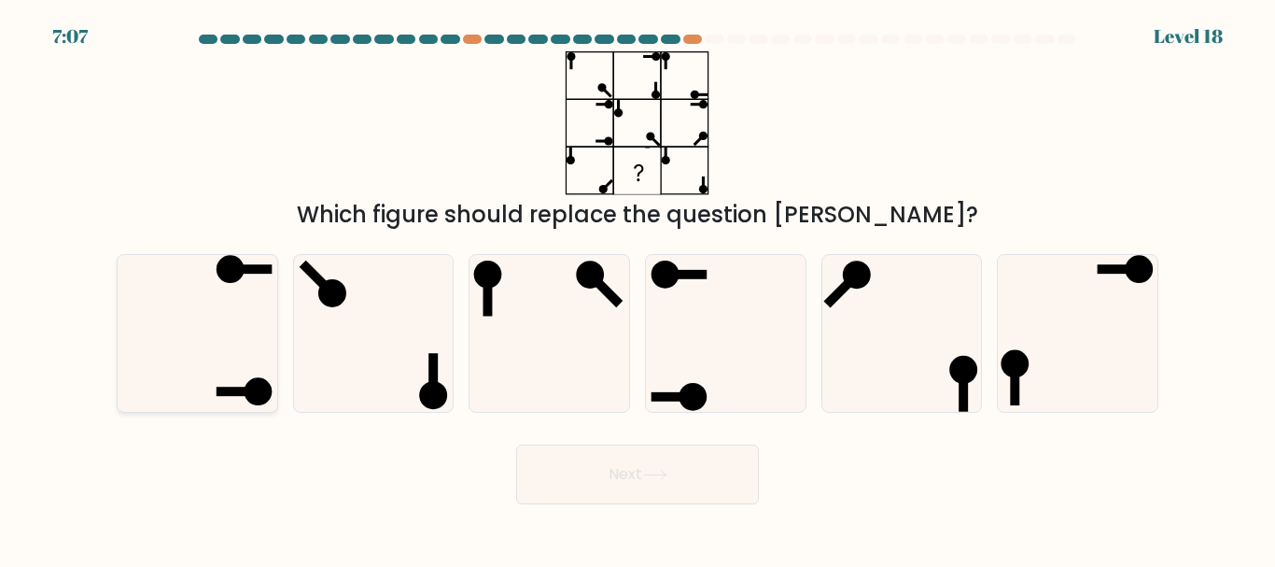
click at [231, 360] on icon at bounding box center [197, 333] width 156 height 156
click at [638, 288] on input "a." at bounding box center [638, 286] width 1 height 5
radio input "true"
click at [661, 501] on button "Next" at bounding box center [637, 474] width 243 height 60
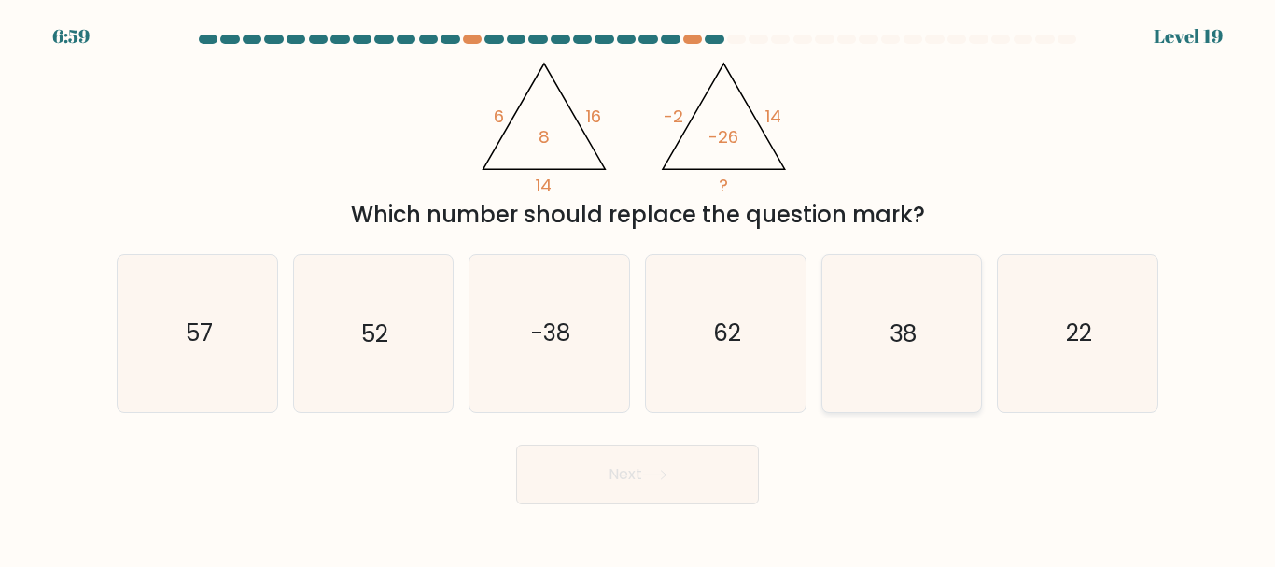
click at [885, 322] on icon "38" at bounding box center [901, 333] width 156 height 156
click at [638, 288] on input "e. 38" at bounding box center [638, 286] width 1 height 5
radio input "true"
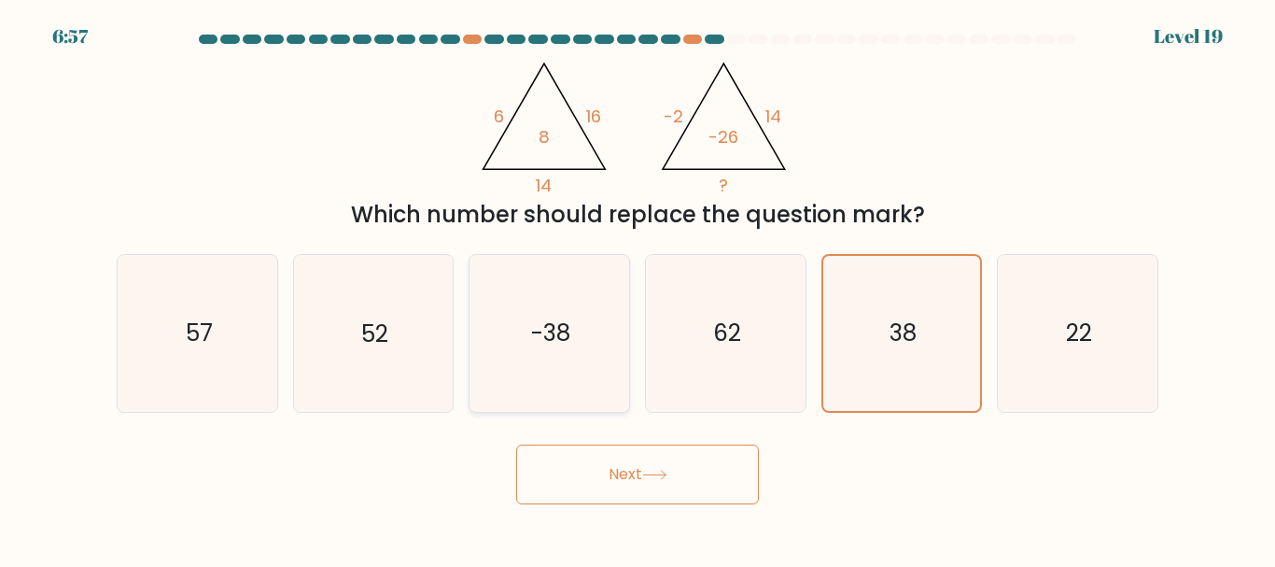
click at [567, 353] on icon "-38" at bounding box center [549, 333] width 156 height 156
click at [638, 288] on input "c. -38" at bounding box center [638, 286] width 1 height 5
radio input "true"
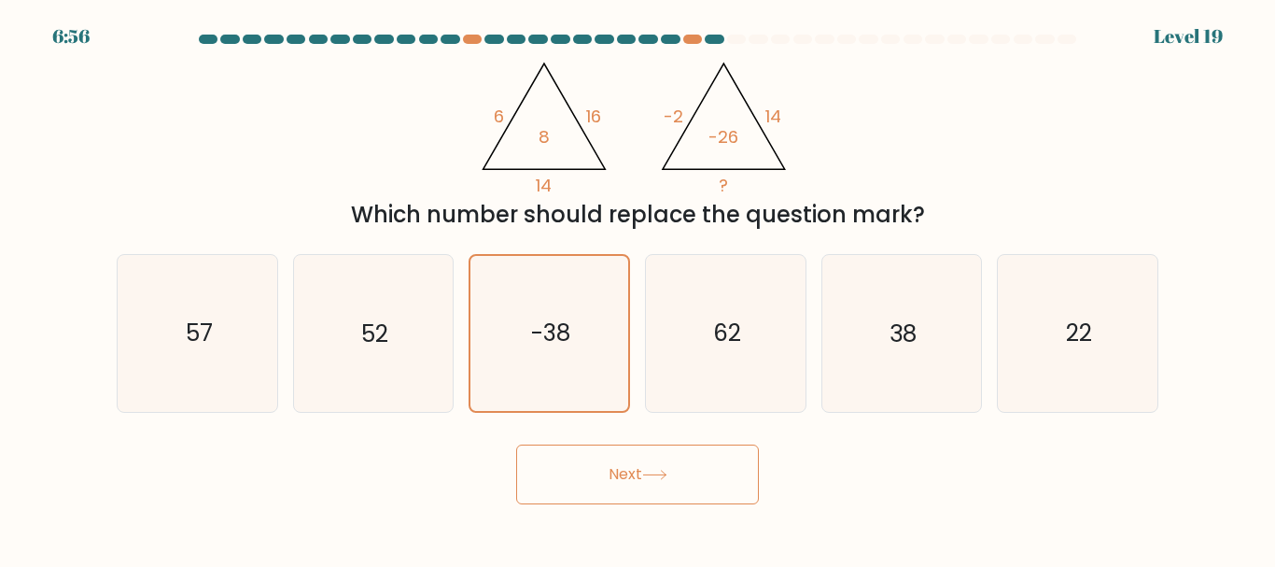
click at [615, 465] on button "Next" at bounding box center [637, 474] width 243 height 60
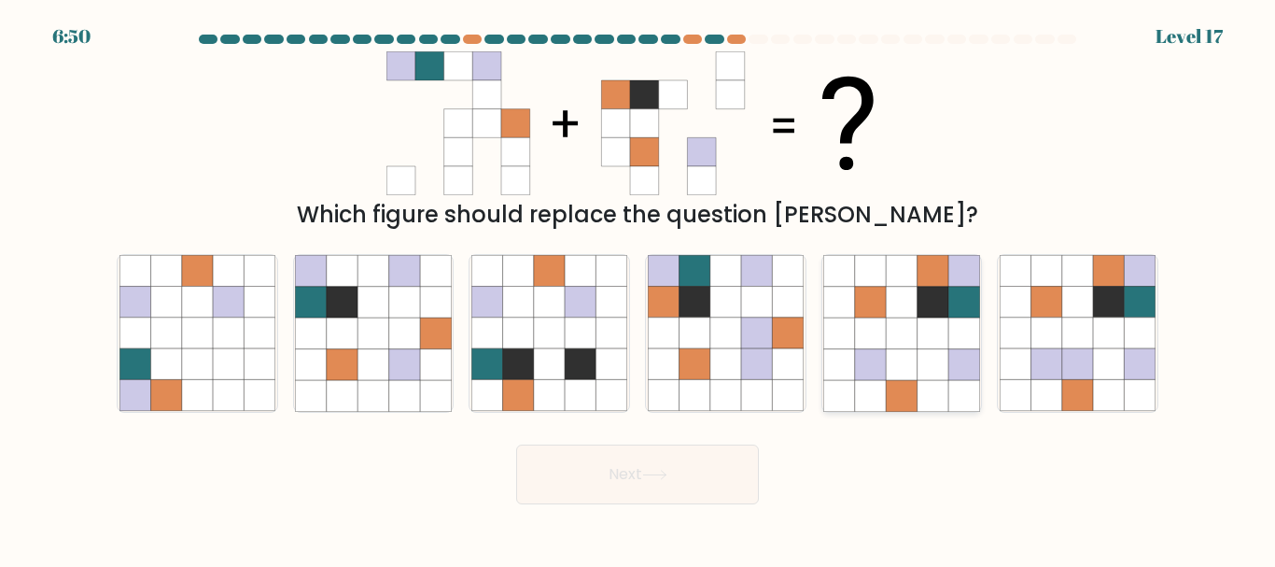
click at [873, 334] on icon at bounding box center [870, 332] width 31 height 31
click at [638, 288] on input "e." at bounding box center [638, 286] width 1 height 5
radio input "true"
click at [620, 476] on button "Next" at bounding box center [637, 474] width 243 height 60
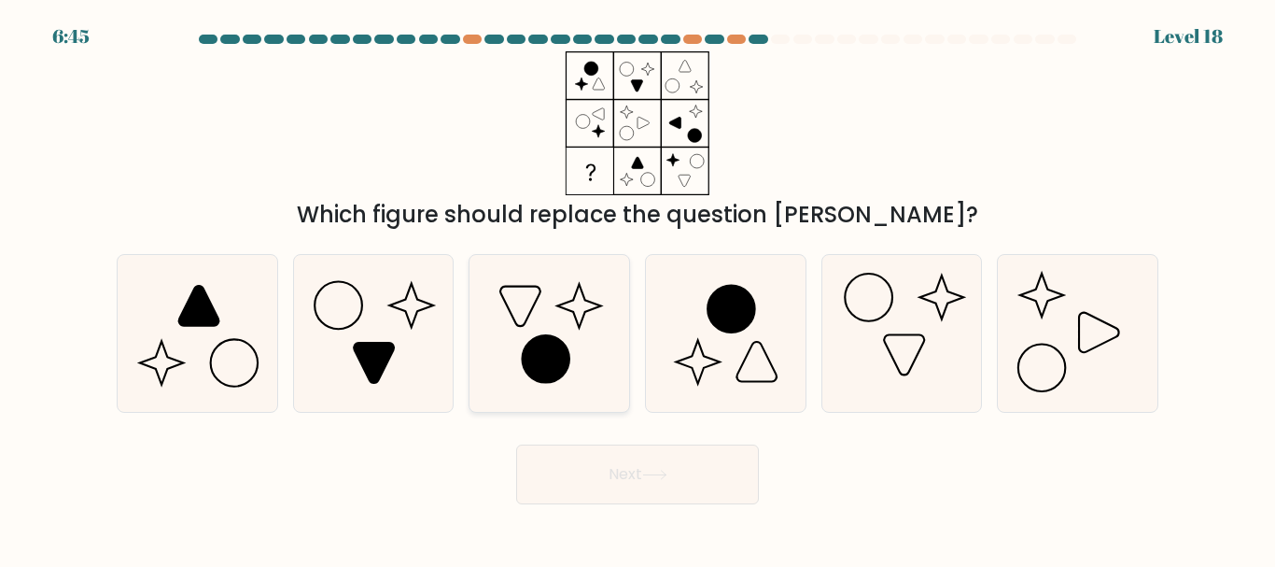
click at [577, 337] on icon at bounding box center [549, 333] width 156 height 156
click at [638, 288] on input "c." at bounding box center [638, 286] width 1 height 5
radio input "true"
click at [614, 473] on button "Next" at bounding box center [637, 474] width 243 height 60
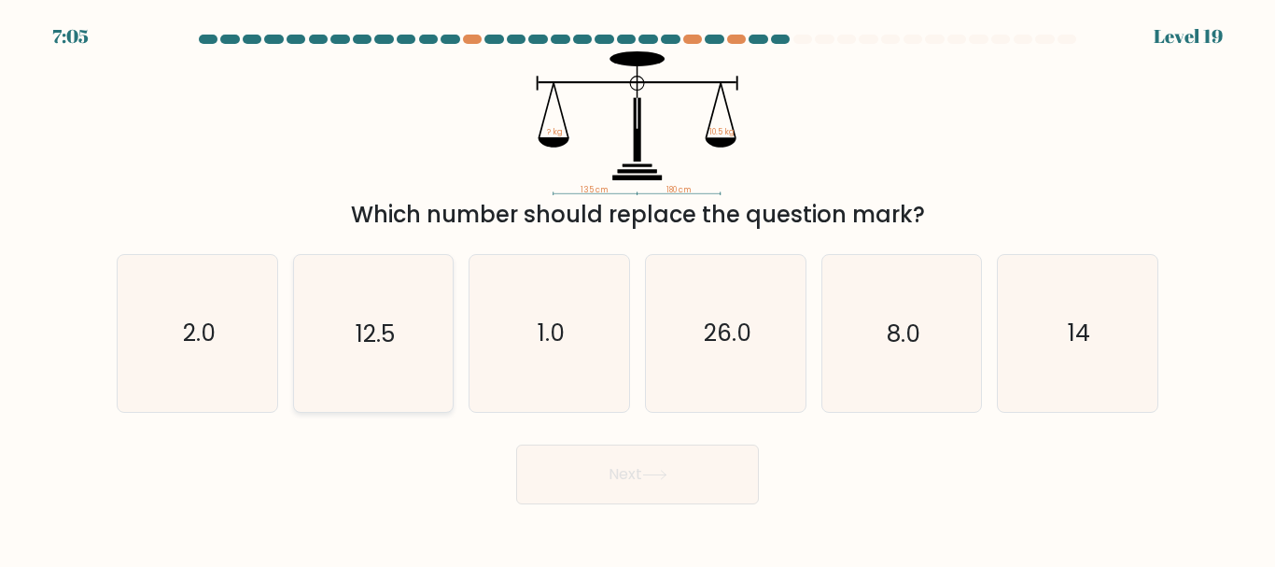
click at [415, 323] on icon "12.5" at bounding box center [373, 333] width 156 height 156
click at [638, 288] on input "b. 12.5" at bounding box center [638, 286] width 1 height 5
radio input "true"
click at [667, 469] on icon at bounding box center [654, 474] width 25 height 10
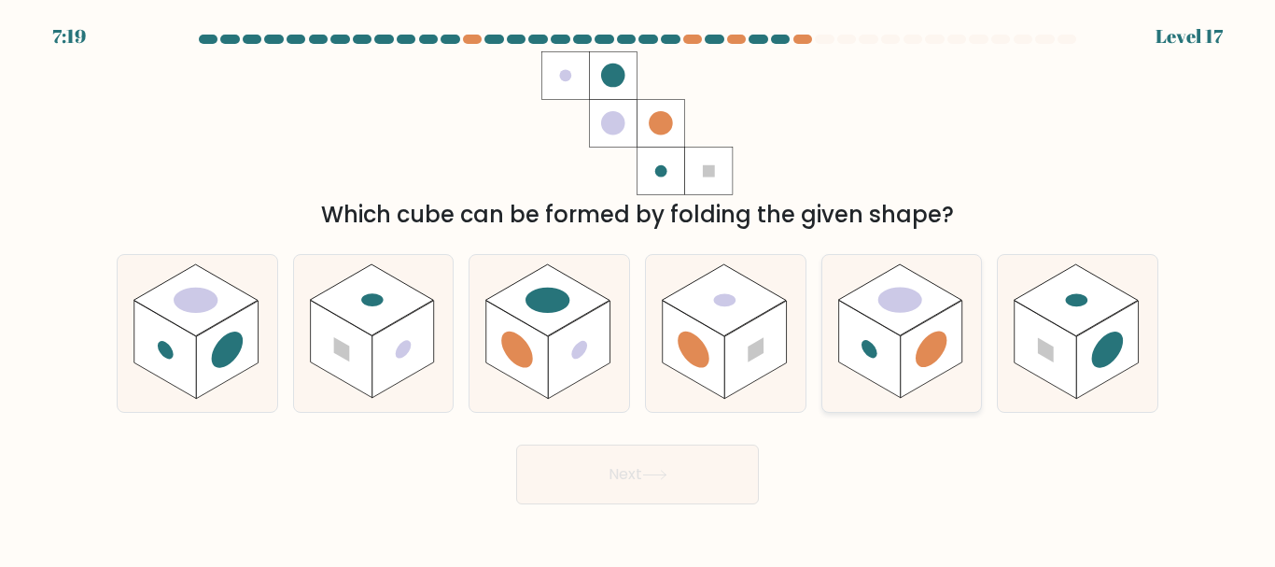
click at [874, 318] on rect at bounding box center [899, 299] width 123 height 71
click at [638, 288] on input "e." at bounding box center [638, 286] width 1 height 5
radio input "true"
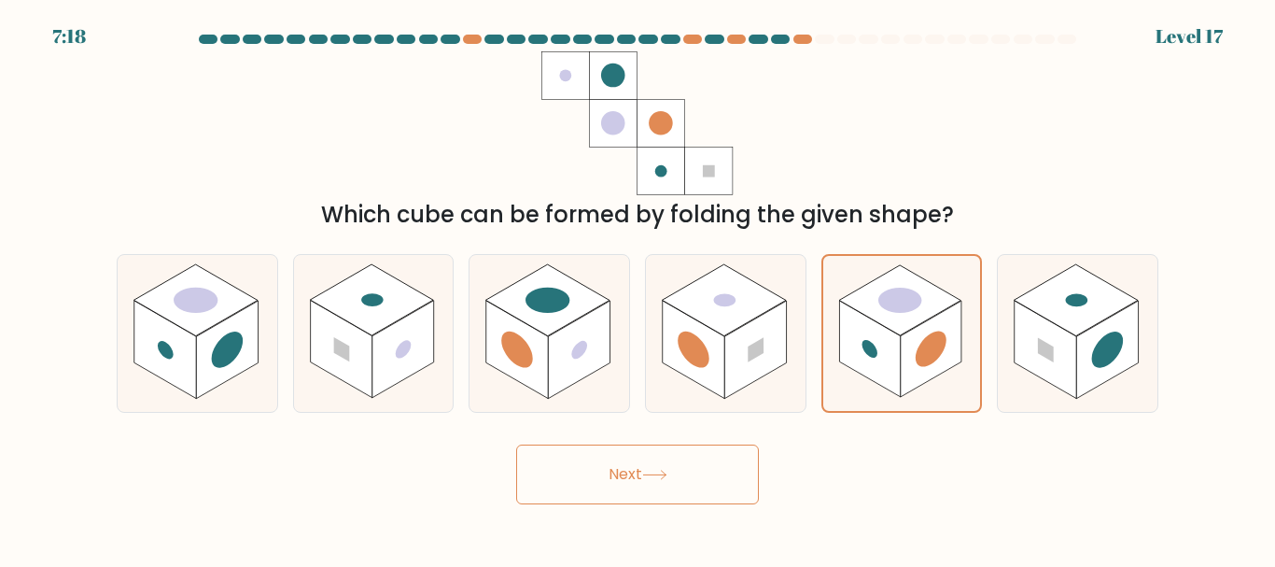
click at [651, 470] on icon at bounding box center [654, 474] width 25 height 10
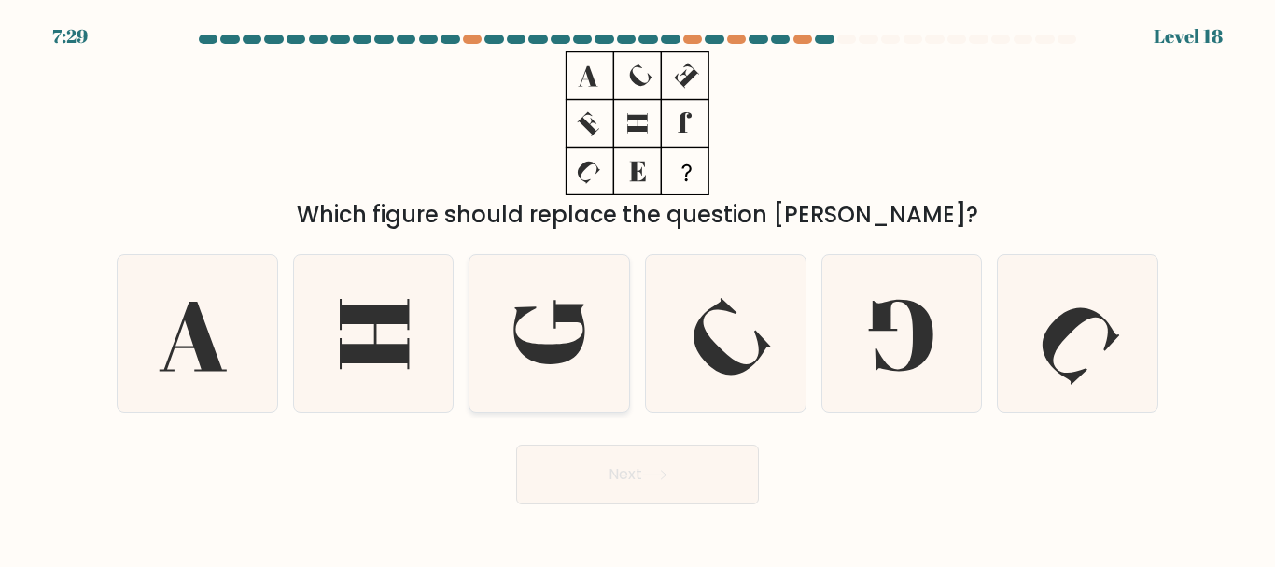
click at [588, 329] on icon at bounding box center [549, 333] width 156 height 156
click at [638, 288] on input "c." at bounding box center [638, 286] width 1 height 5
radio input "true"
click at [695, 455] on button "Next" at bounding box center [637, 474] width 243 height 60
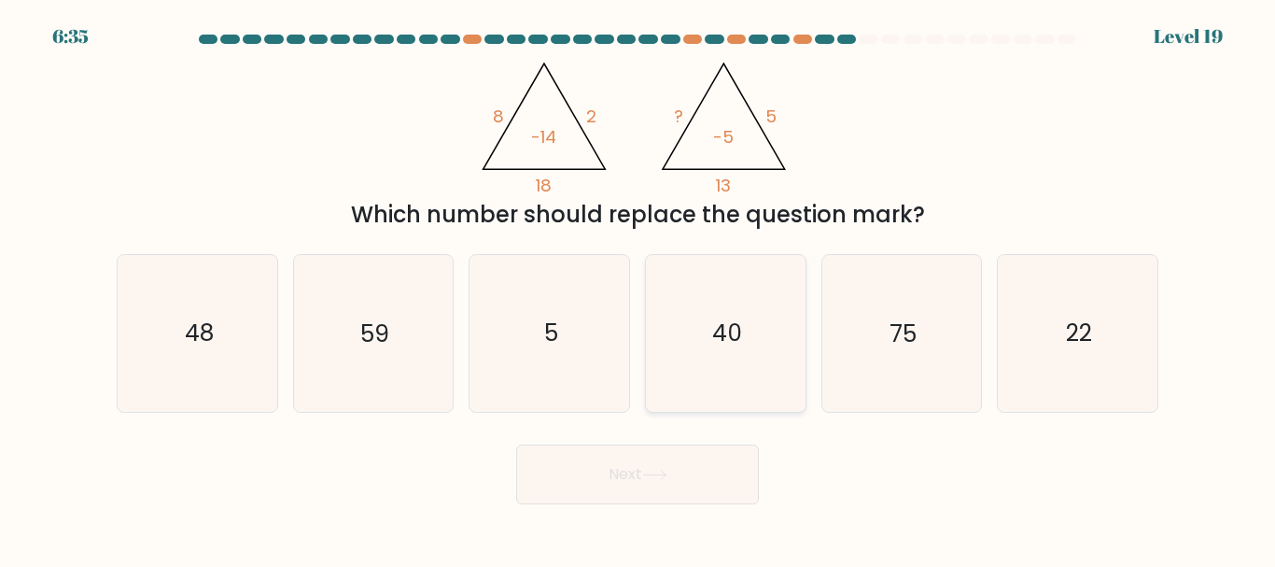
click at [711, 324] on icon "40" at bounding box center [726, 333] width 156 height 156
click at [638, 288] on input "d. 40" at bounding box center [638, 286] width 1 height 5
radio input "true"
click at [1076, 358] on icon "22" at bounding box center [1078, 333] width 156 height 156
click at [638, 288] on input "f. 22" at bounding box center [638, 286] width 1 height 5
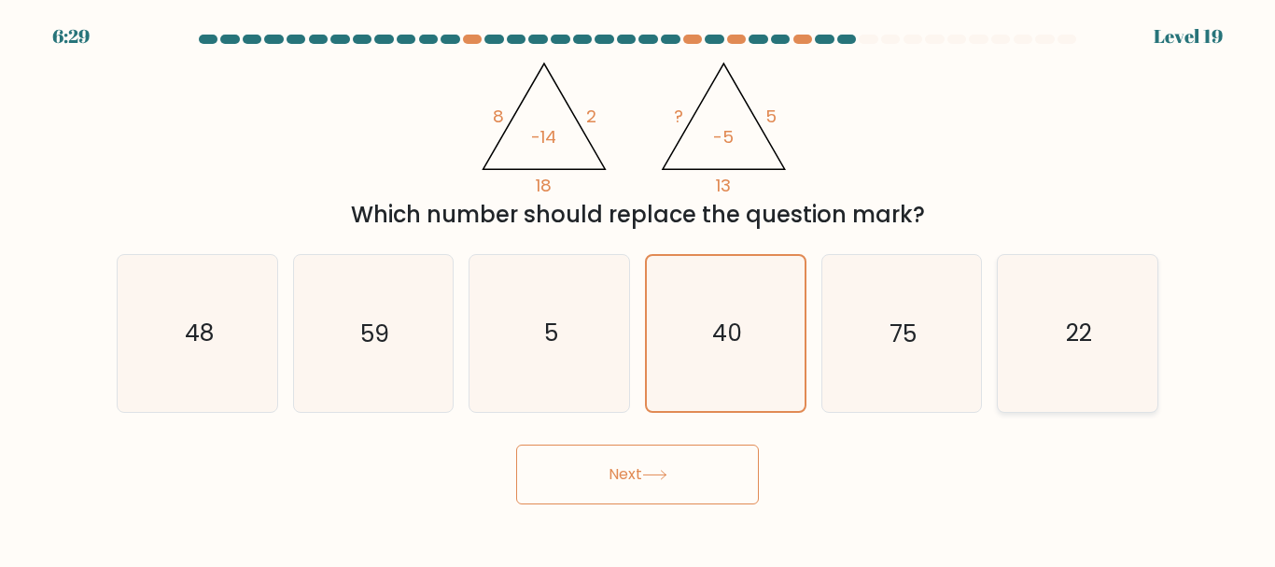
radio input "true"
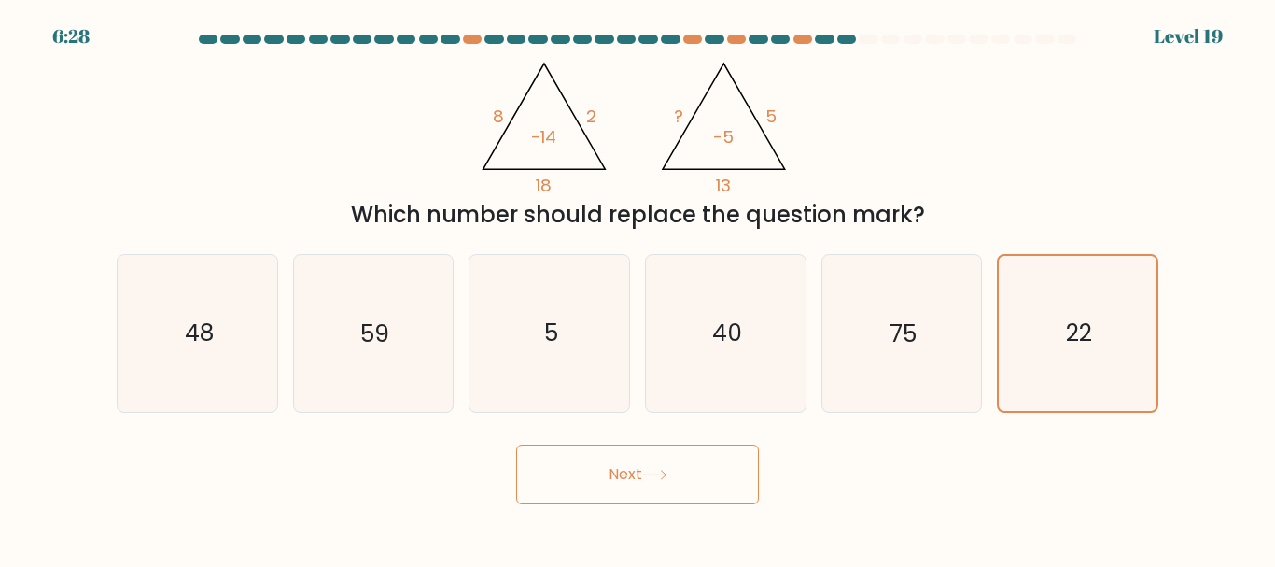
click at [674, 459] on button "Next" at bounding box center [637, 474] width 243 height 60
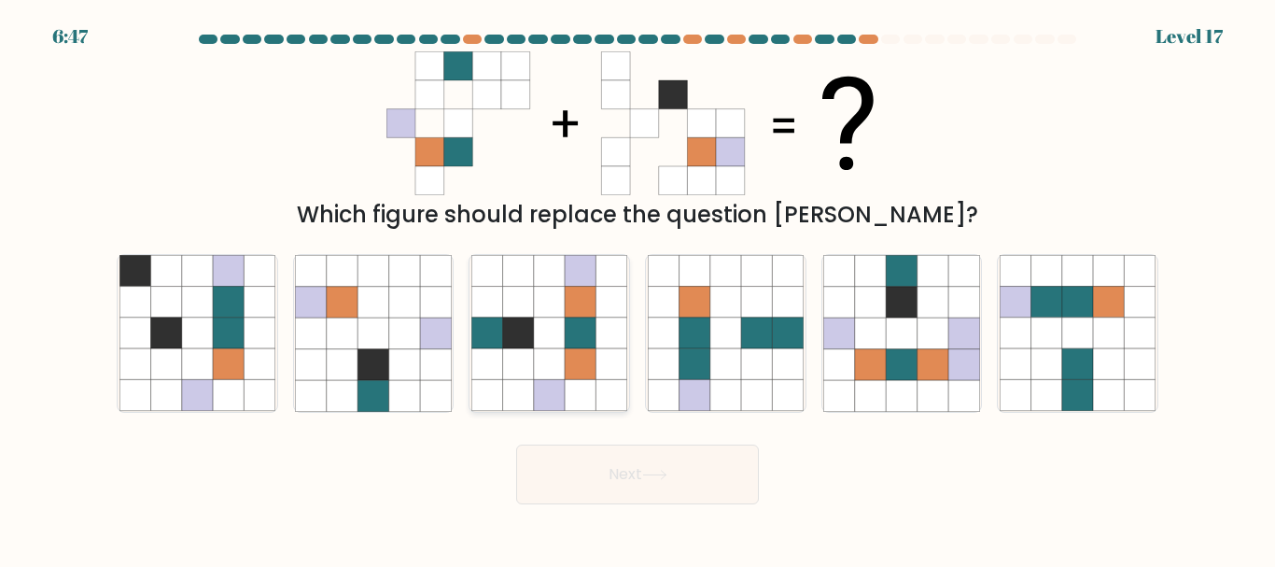
click at [590, 330] on icon at bounding box center [580, 332] width 31 height 31
click at [638, 288] on input "c." at bounding box center [638, 286] width 1 height 5
radio input "true"
click at [623, 462] on button "Next" at bounding box center [637, 474] width 243 height 60
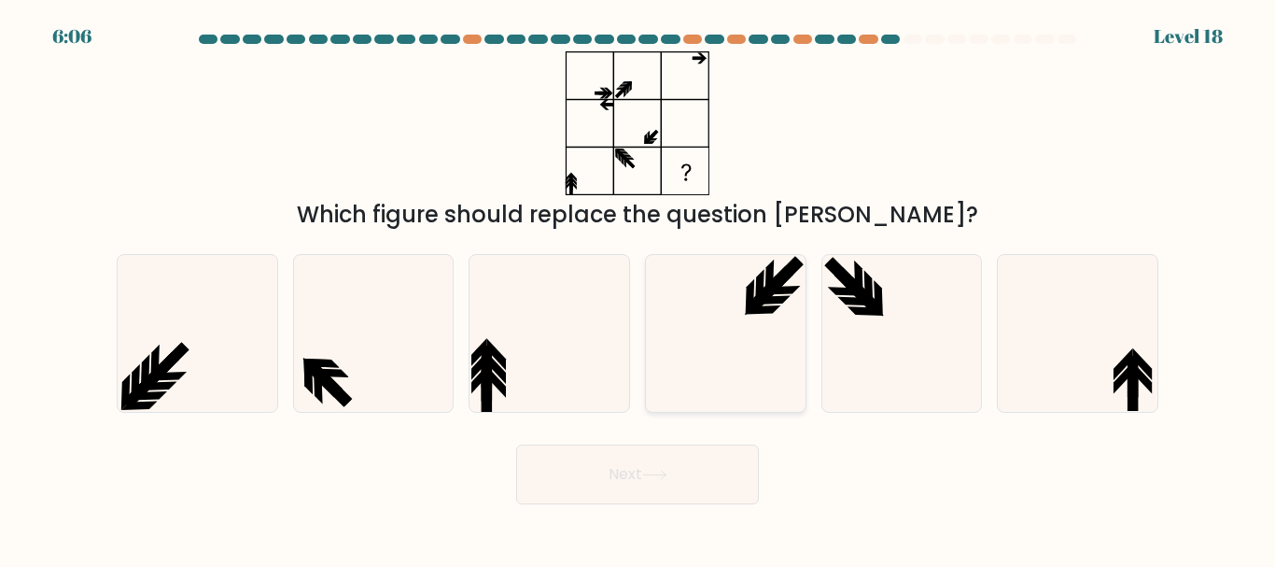
click at [764, 307] on icon at bounding box center [726, 333] width 156 height 156
click at [638, 288] on input "d." at bounding box center [638, 286] width 1 height 5
radio input "true"
click at [616, 459] on button "Next" at bounding box center [637, 474] width 243 height 60
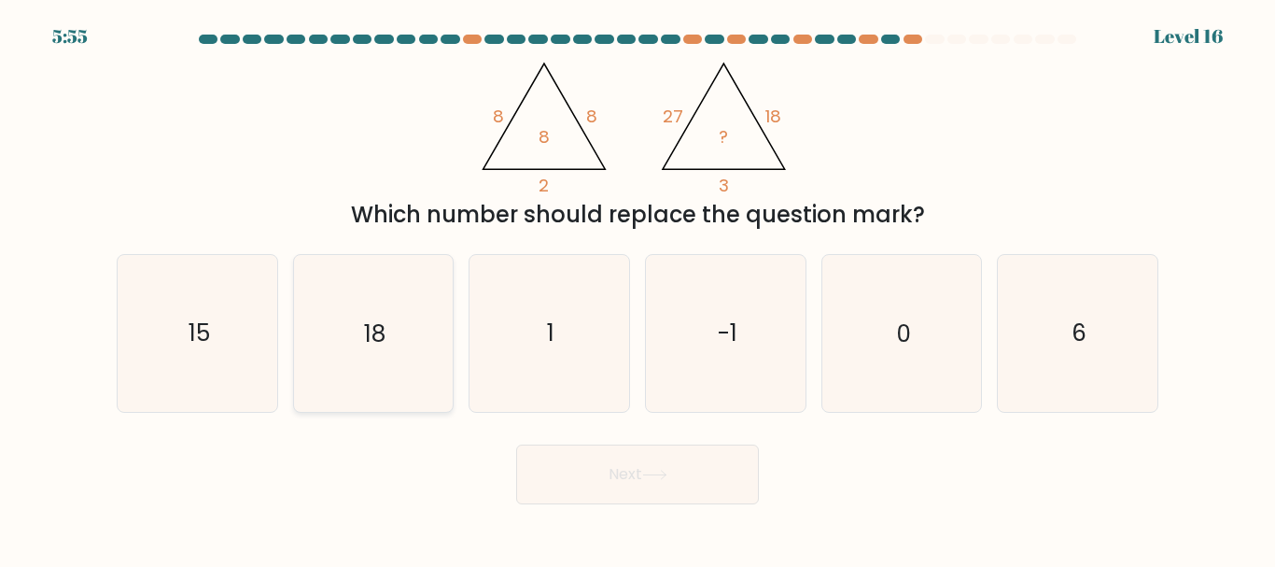
click at [375, 337] on text "18" at bounding box center [374, 333] width 21 height 33
click at [638, 288] on input "b. 18" at bounding box center [638, 286] width 1 height 5
radio input "true"
click at [616, 482] on button "Next" at bounding box center [637, 474] width 243 height 60
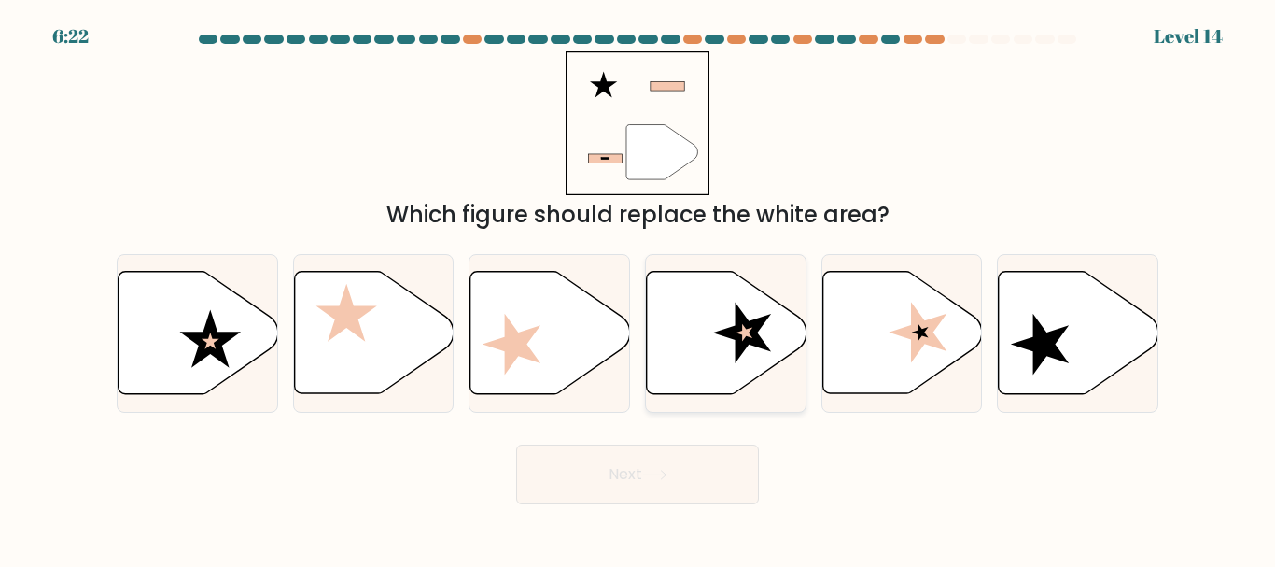
click at [729, 342] on icon at bounding box center [727, 333] width 160 height 122
click at [638, 288] on input "d." at bounding box center [638, 286] width 1 height 5
radio input "true"
click at [238, 343] on icon at bounding box center [199, 333] width 160 height 122
click at [638, 288] on input "a." at bounding box center [638, 286] width 1 height 5
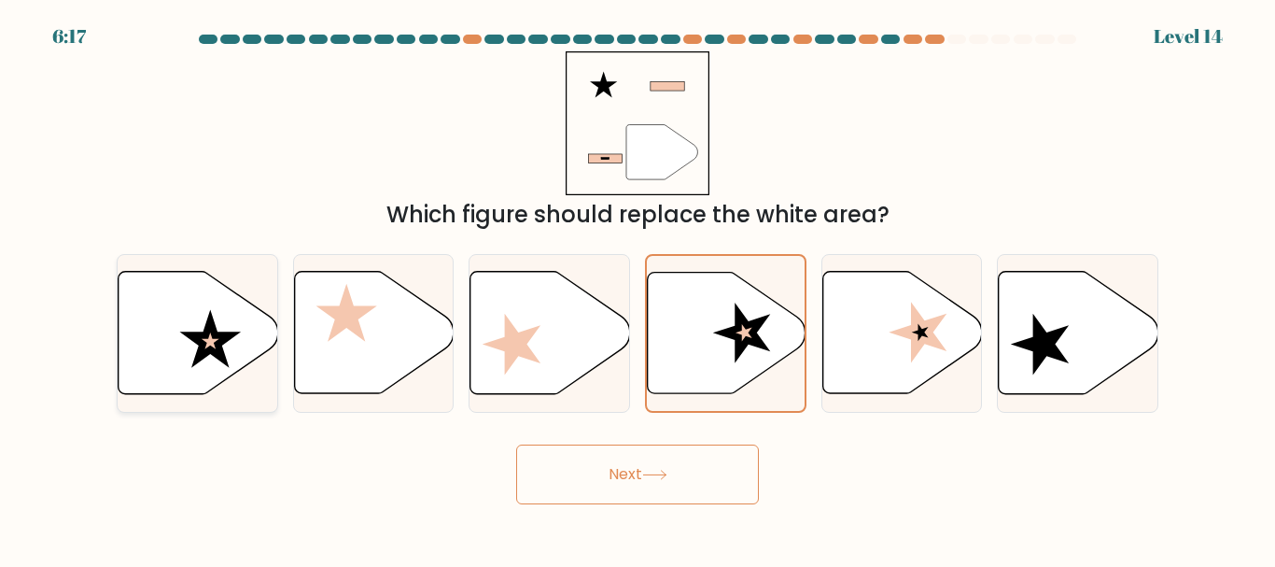
radio input "true"
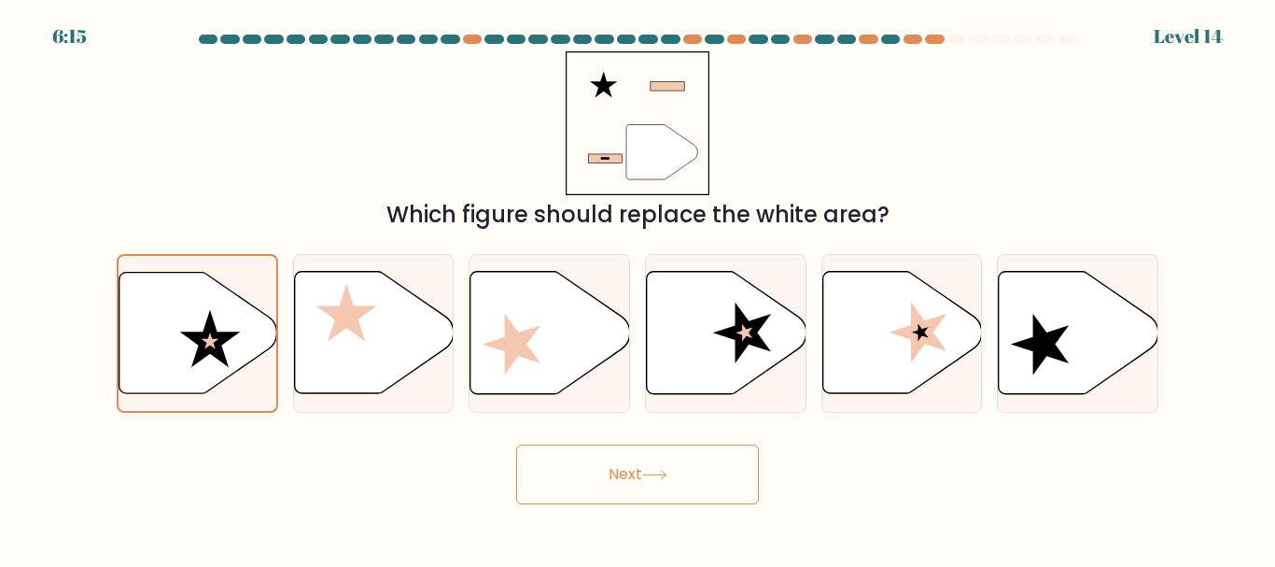
click at [634, 467] on button "Next" at bounding box center [637, 474] width 243 height 60
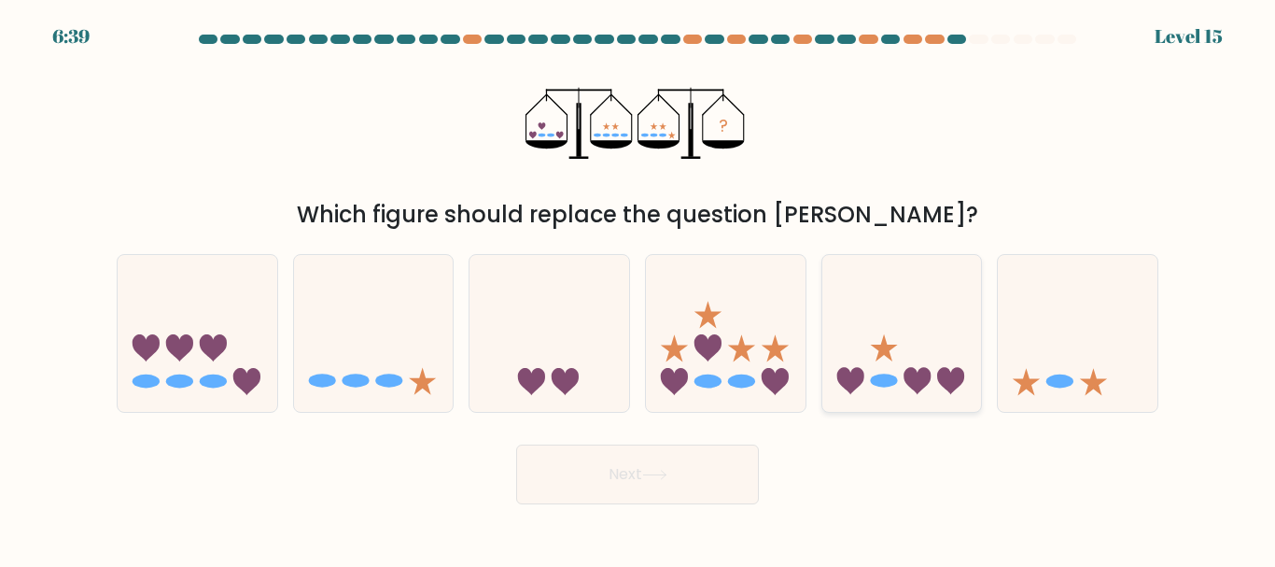
click at [915, 345] on icon at bounding box center [902, 333] width 160 height 132
click at [638, 288] on input "e." at bounding box center [638, 286] width 1 height 5
radio input "true"
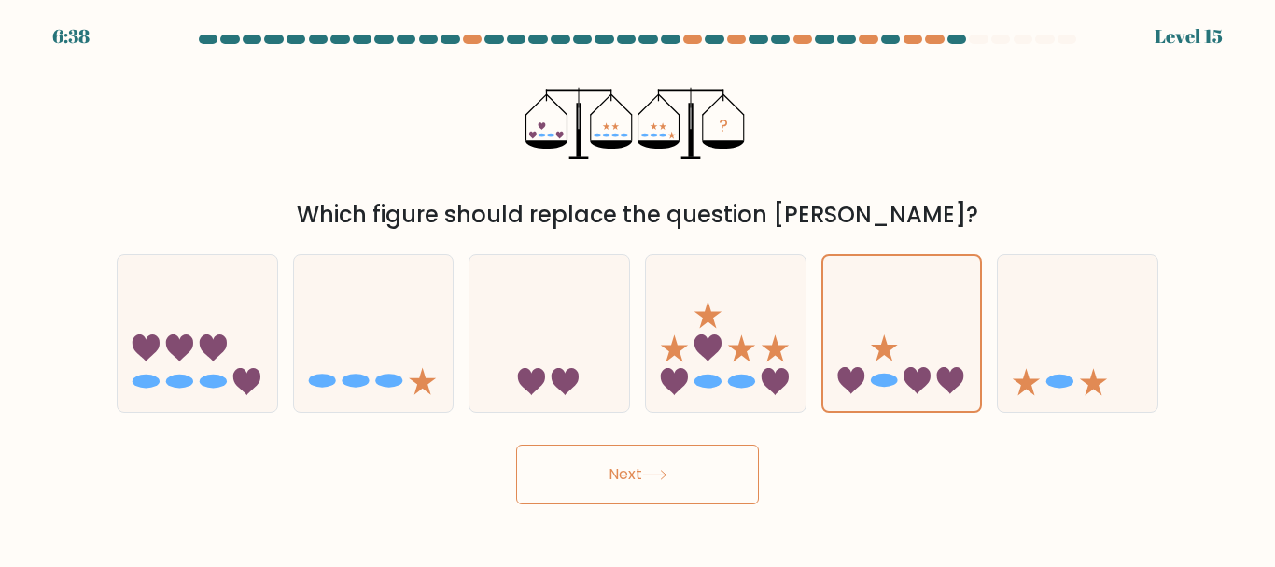
click at [604, 485] on button "Next" at bounding box center [637, 474] width 243 height 60
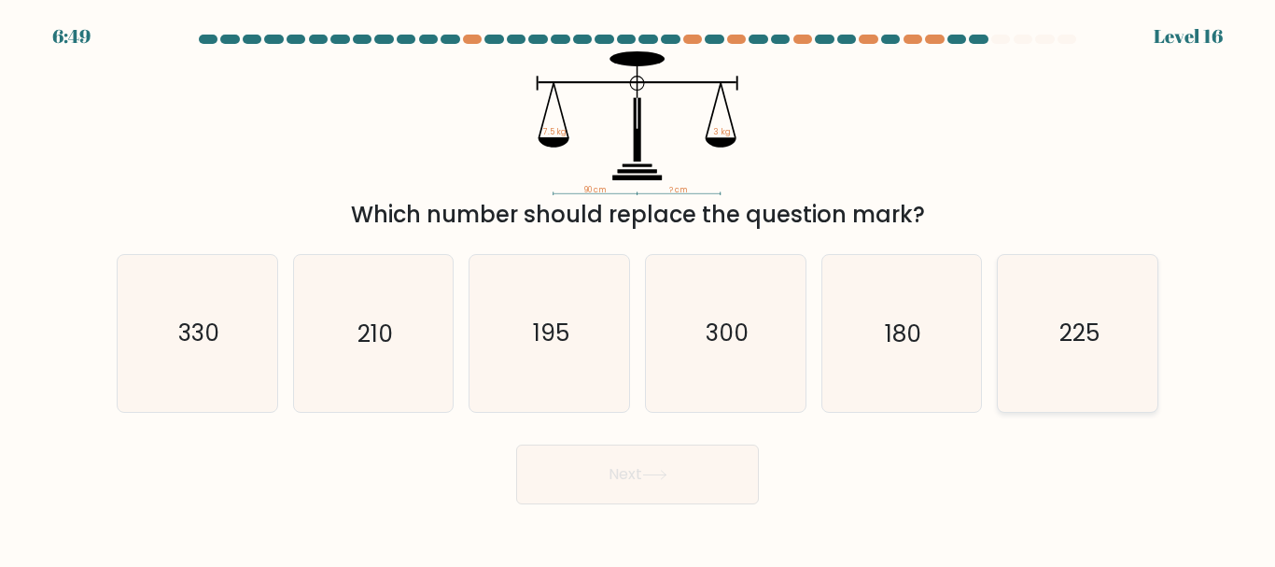
click at [1121, 295] on icon "225" at bounding box center [1078, 333] width 156 height 156
click at [638, 288] on input "f. 225" at bounding box center [638, 286] width 1 height 5
radio input "true"
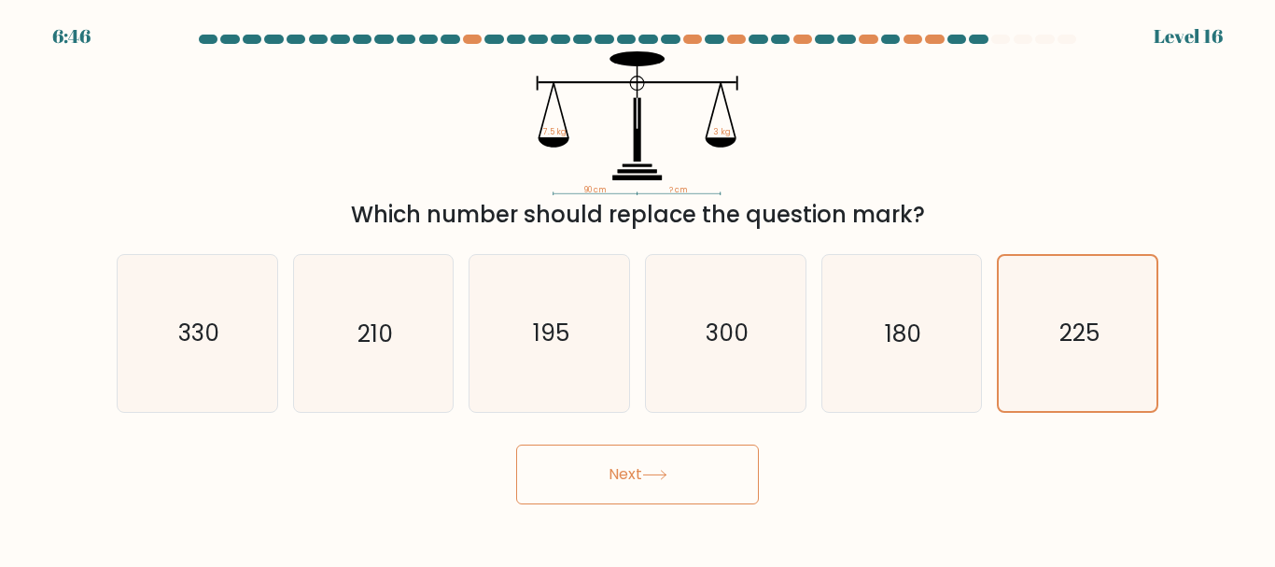
click at [676, 459] on button "Next" at bounding box center [637, 474] width 243 height 60
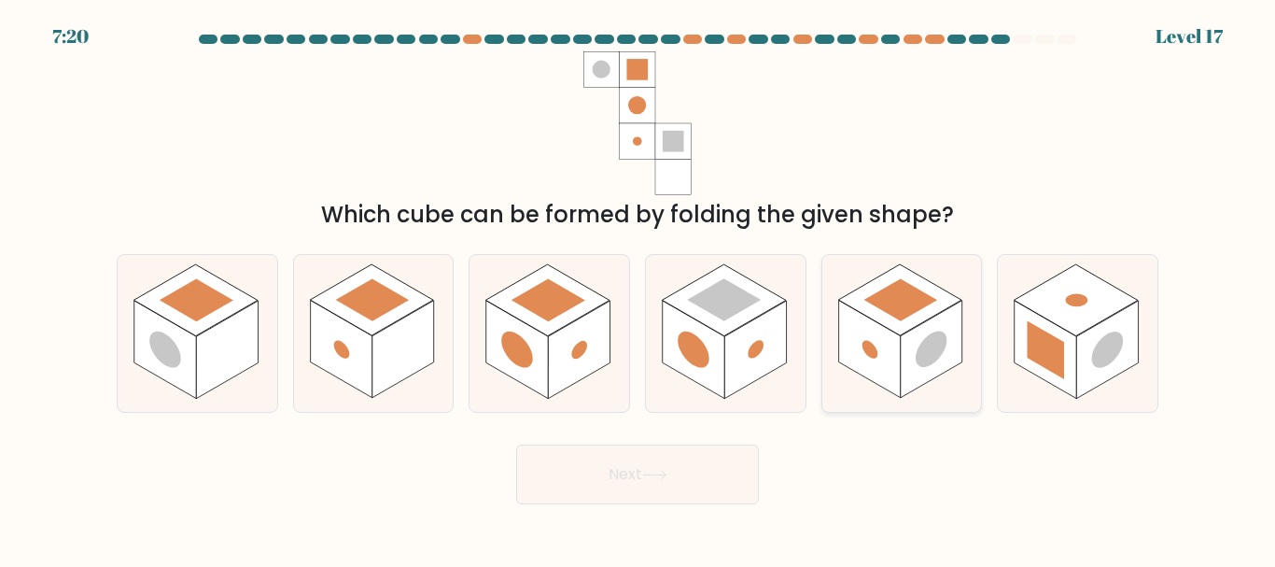
click at [933, 353] on circle at bounding box center [931, 349] width 31 height 49
click at [638, 288] on input "e." at bounding box center [638, 286] width 1 height 5
radio input "true"
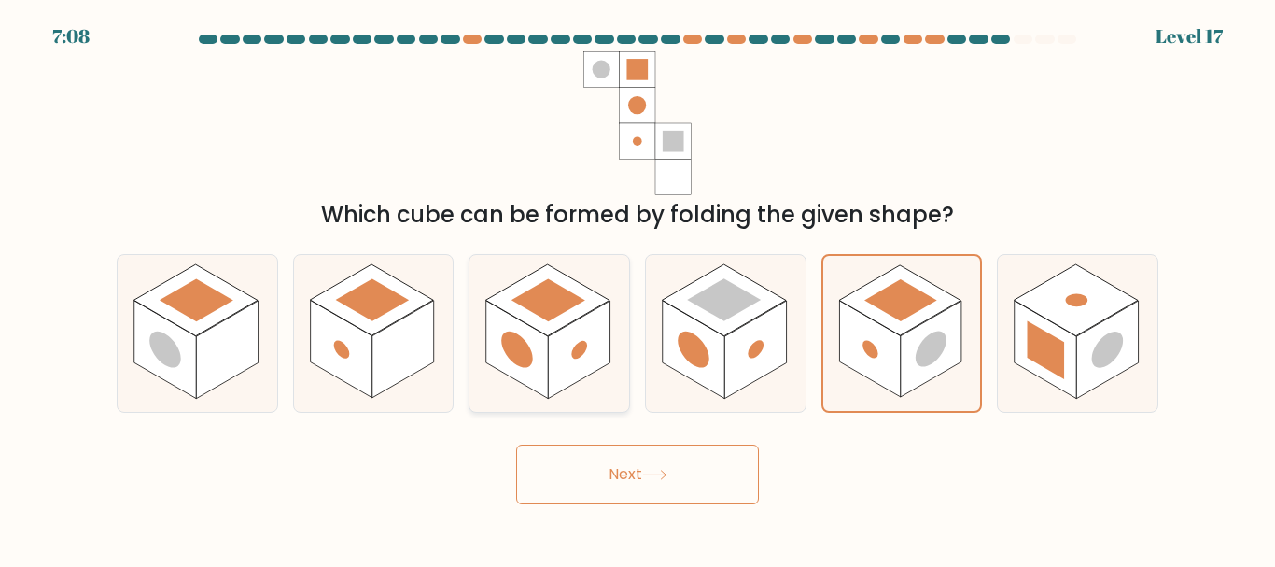
click at [548, 328] on rect at bounding box center [547, 299] width 123 height 71
click at [638, 288] on input "c." at bounding box center [638, 286] width 1 height 5
radio input "true"
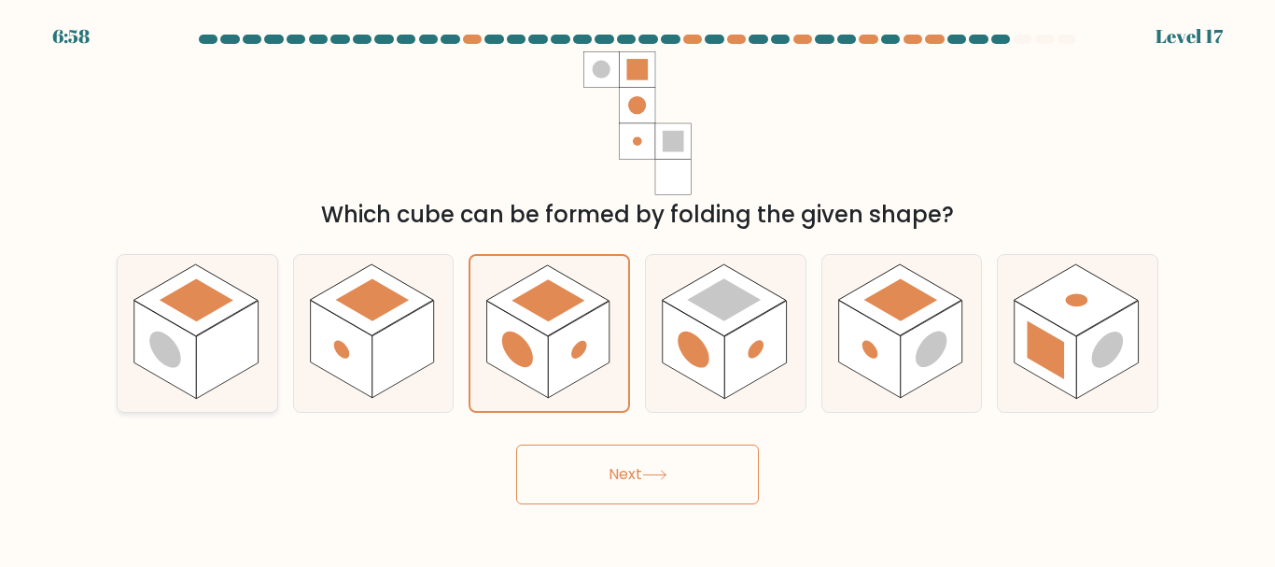
click at [224, 371] on rect at bounding box center [227, 350] width 62 height 98
click at [638, 288] on input "a." at bounding box center [638, 286] width 1 height 5
radio input "true"
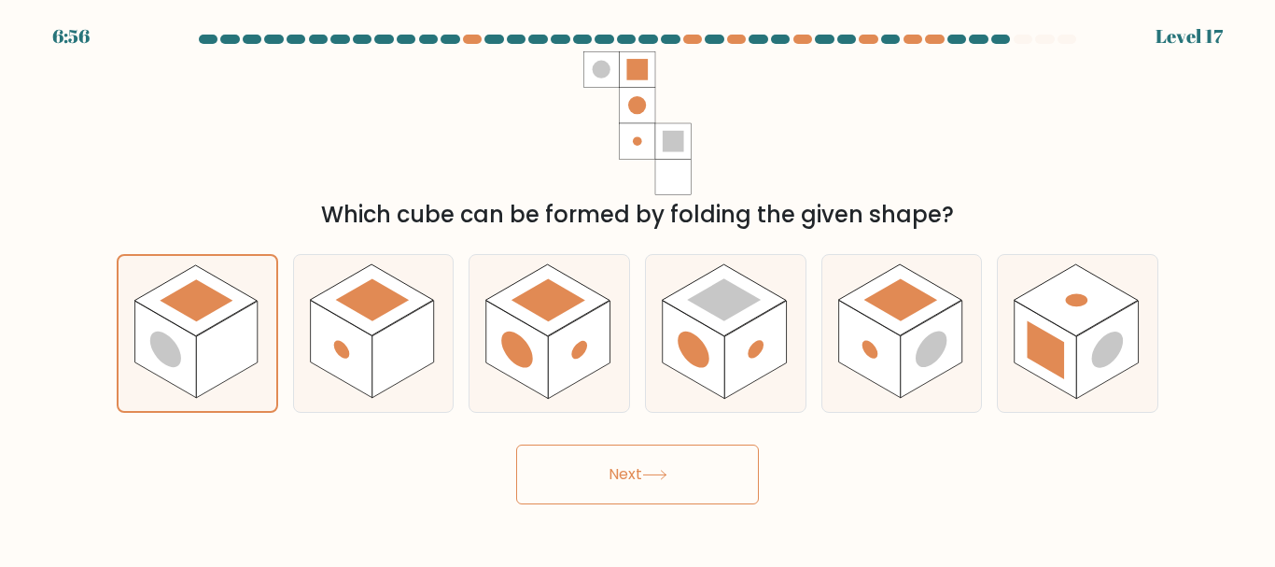
click at [646, 483] on button "Next" at bounding box center [637, 474] width 243 height 60
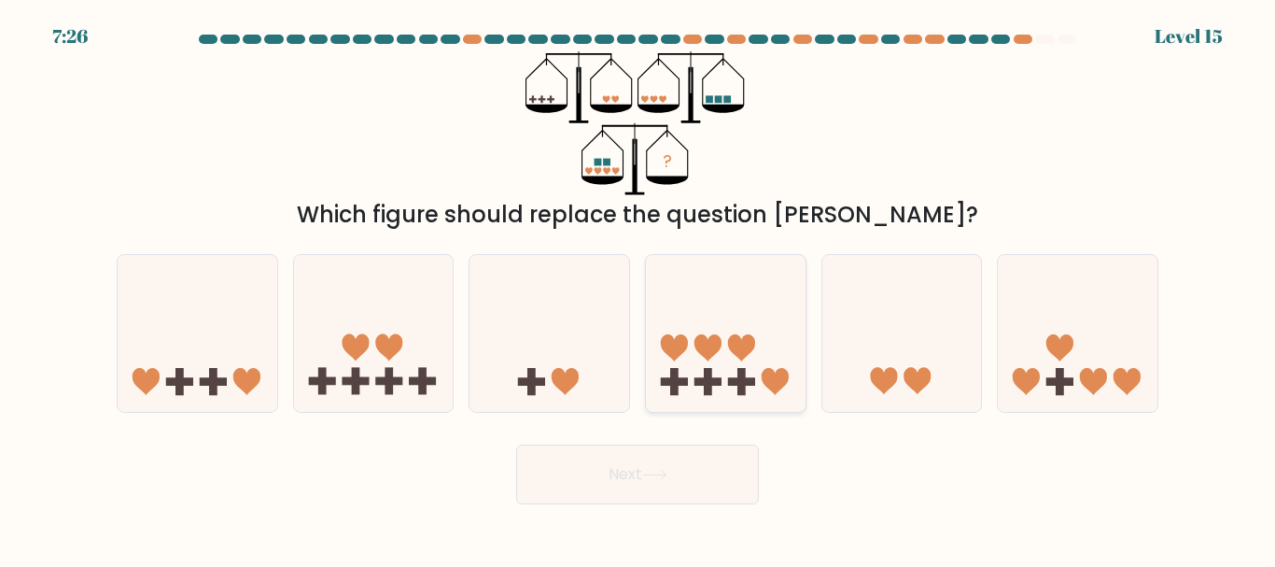
click at [713, 340] on icon at bounding box center [707, 347] width 27 height 27
click at [638, 288] on input "d." at bounding box center [638, 286] width 1 height 5
radio input "true"
click at [666, 454] on button "Next" at bounding box center [637, 474] width 243 height 60
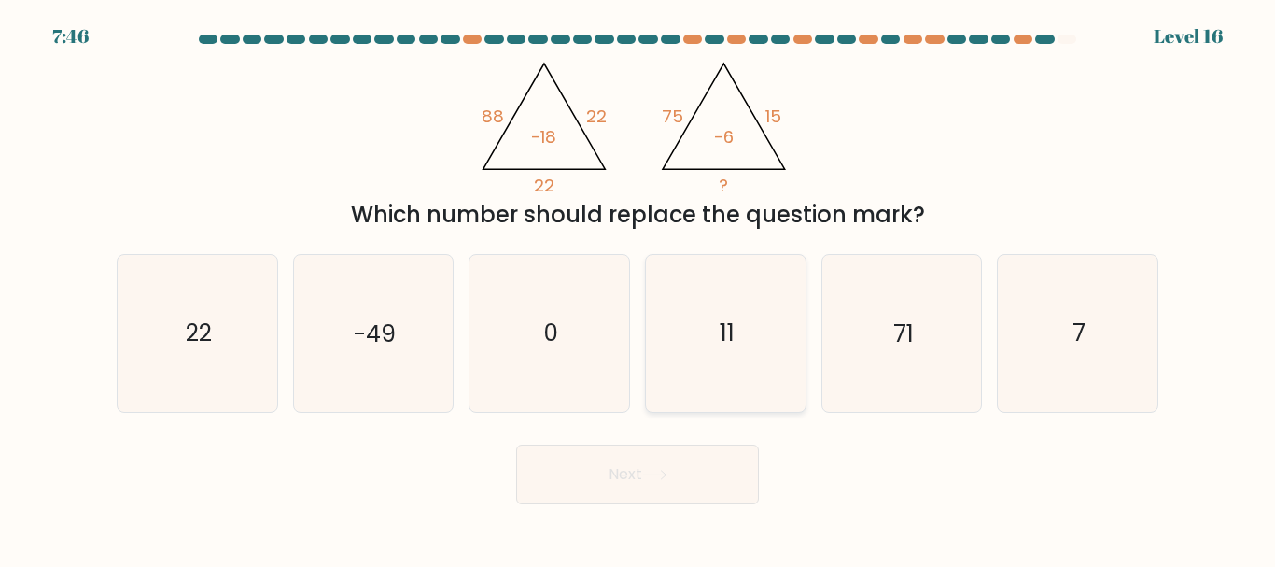
click at [748, 324] on icon "11" at bounding box center [726, 333] width 156 height 156
click at [638, 288] on input "d. 11" at bounding box center [638, 286] width 1 height 5
radio input "true"
click at [678, 476] on button "Next" at bounding box center [637, 474] width 243 height 60
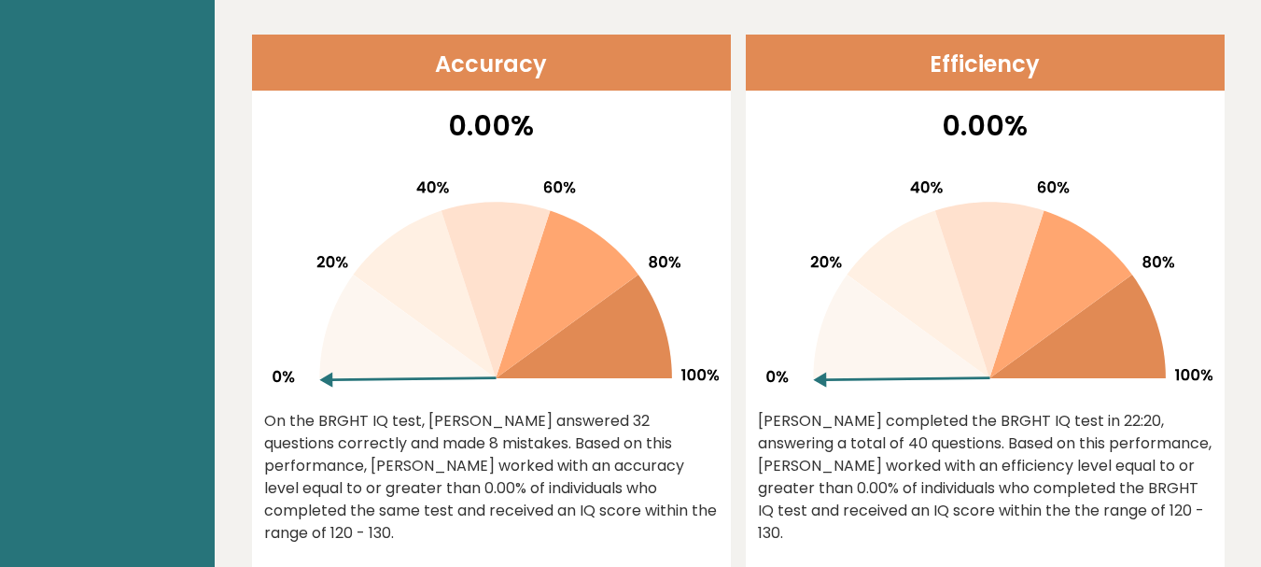
scroll to position [840, 0]
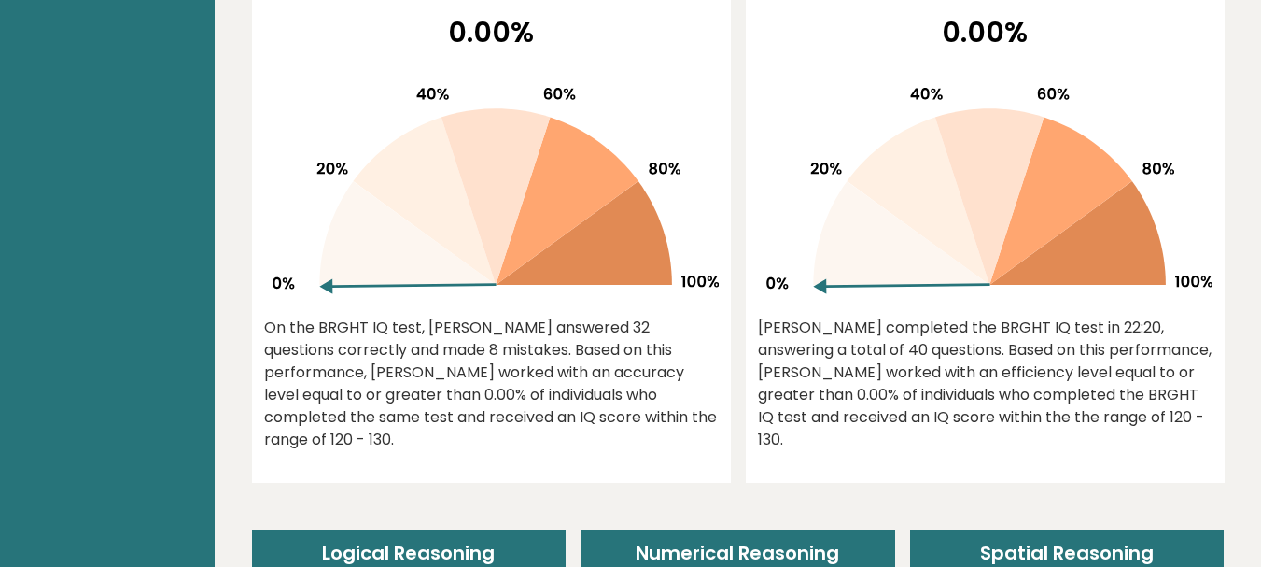
drag, startPoint x: 825, startPoint y: 286, endPoint x: 957, endPoint y: 209, distance: 152.2
click at [955, 209] on g at bounding box center [989, 191] width 446 height 206
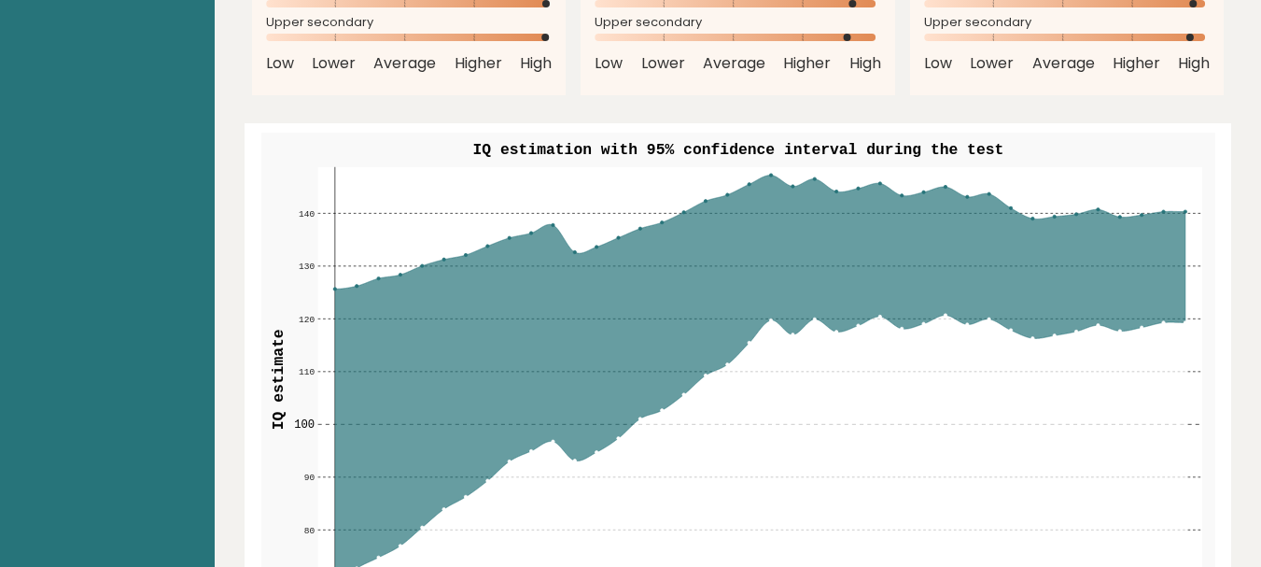
scroll to position [2147, 0]
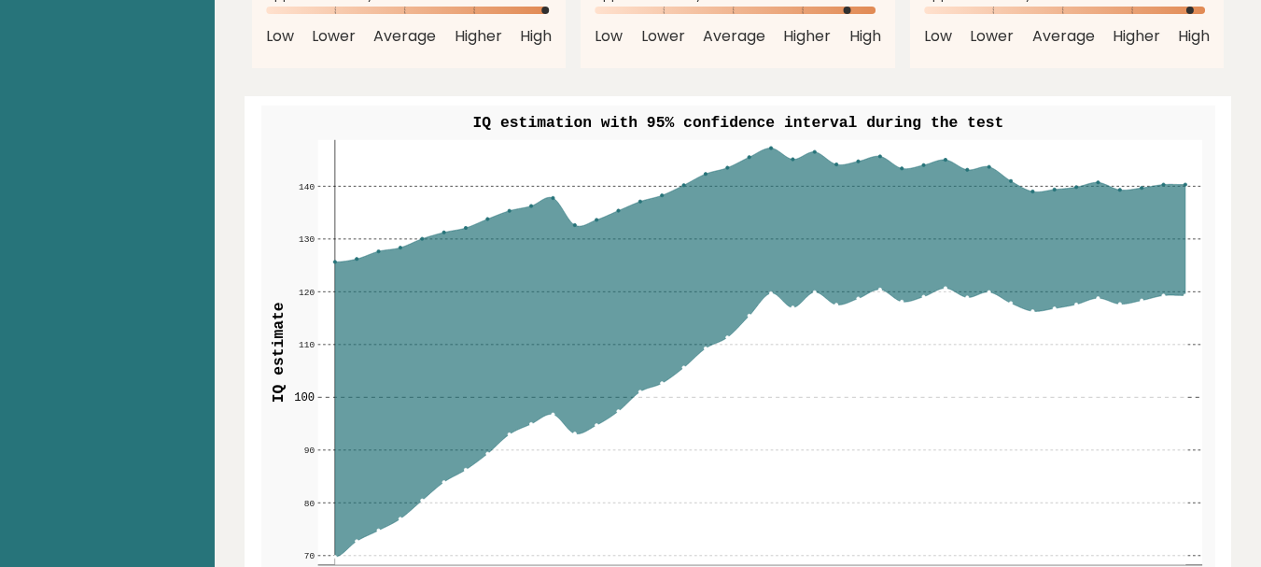
click at [557, 283] on icon at bounding box center [759, 351] width 850 height 409
drag, startPoint x: 581, startPoint y: 243, endPoint x: 589, endPoint y: 238, distance: 9.6
click at [582, 242] on icon at bounding box center [759, 351] width 850 height 409
click at [599, 204] on icon at bounding box center [759, 351] width 850 height 409
click at [574, 223] on circle at bounding box center [574, 224] width 3 height 3
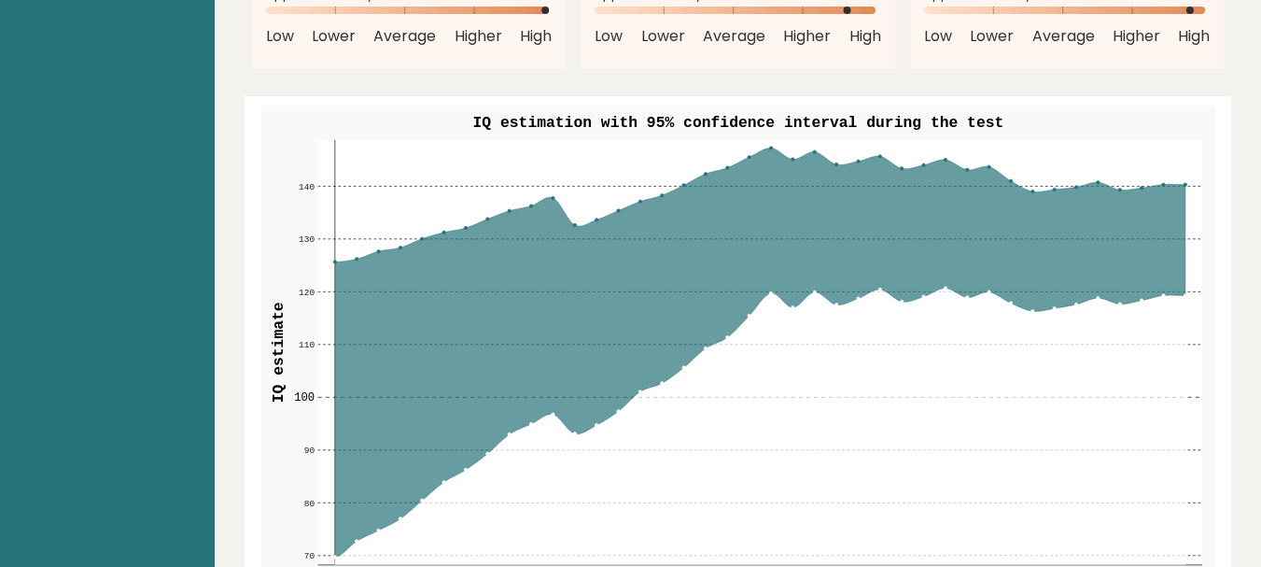
drag, startPoint x: 823, startPoint y: 123, endPoint x: 848, endPoint y: 123, distance: 25.2
click at [833, 147] on icon at bounding box center [759, 351] width 850 height 409
click at [770, 147] on circle at bounding box center [770, 148] width 3 height 3
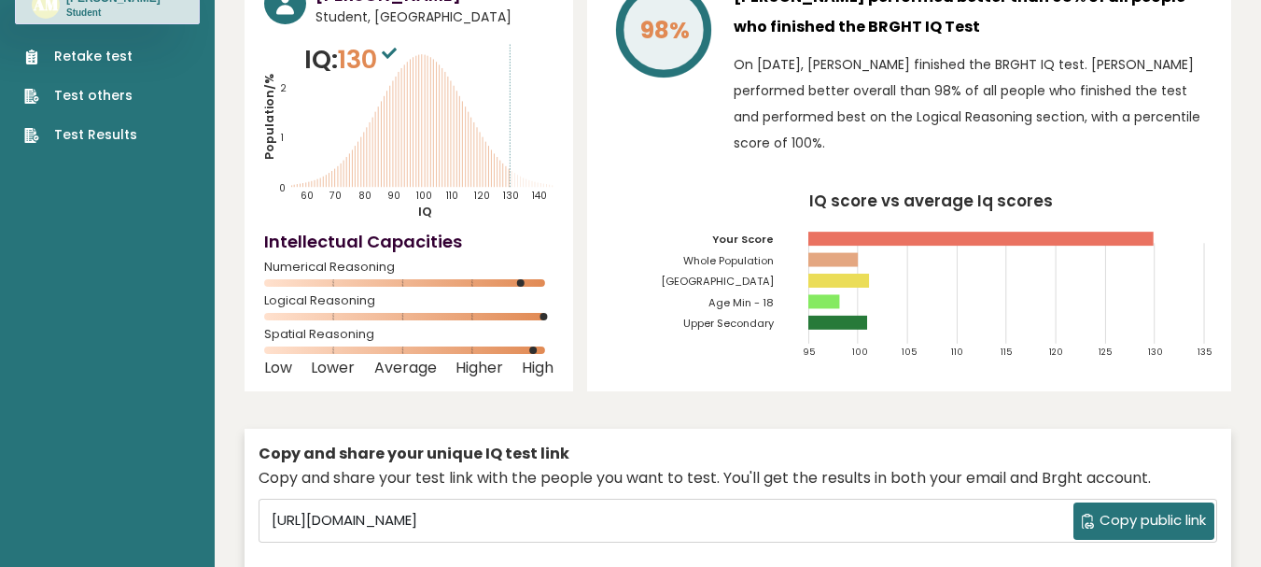
scroll to position [0, 0]
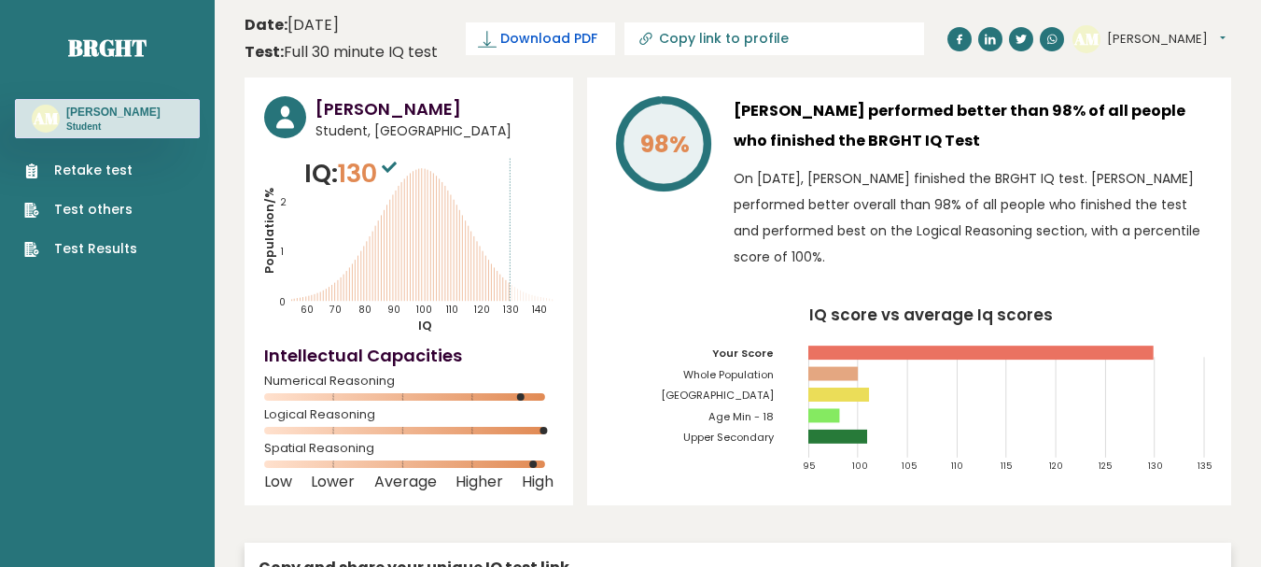
click at [577, 38] on span "Download PDF" at bounding box center [548, 39] width 97 height 20
